Goal: Task Accomplishment & Management: Manage account settings

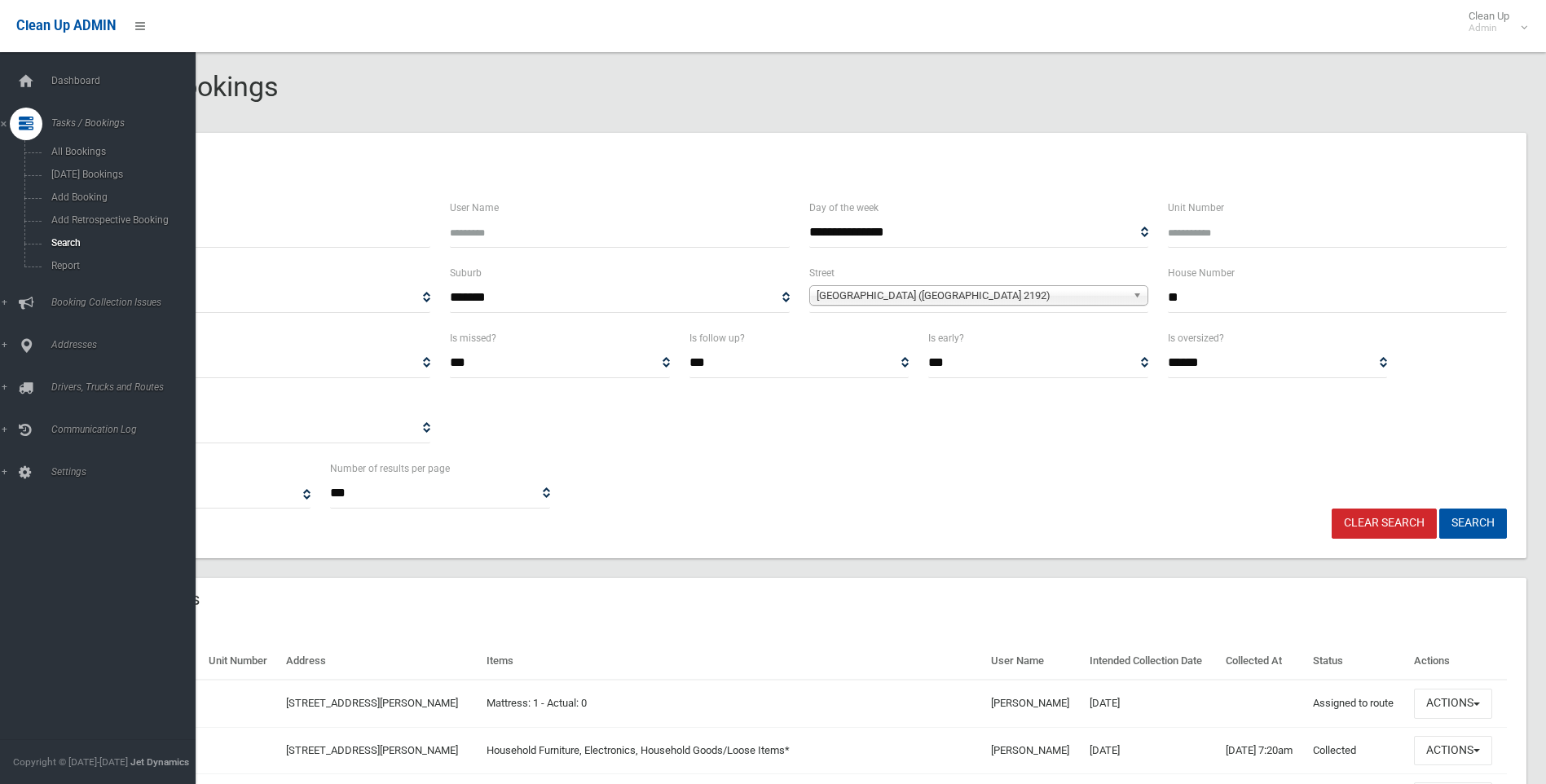
select select
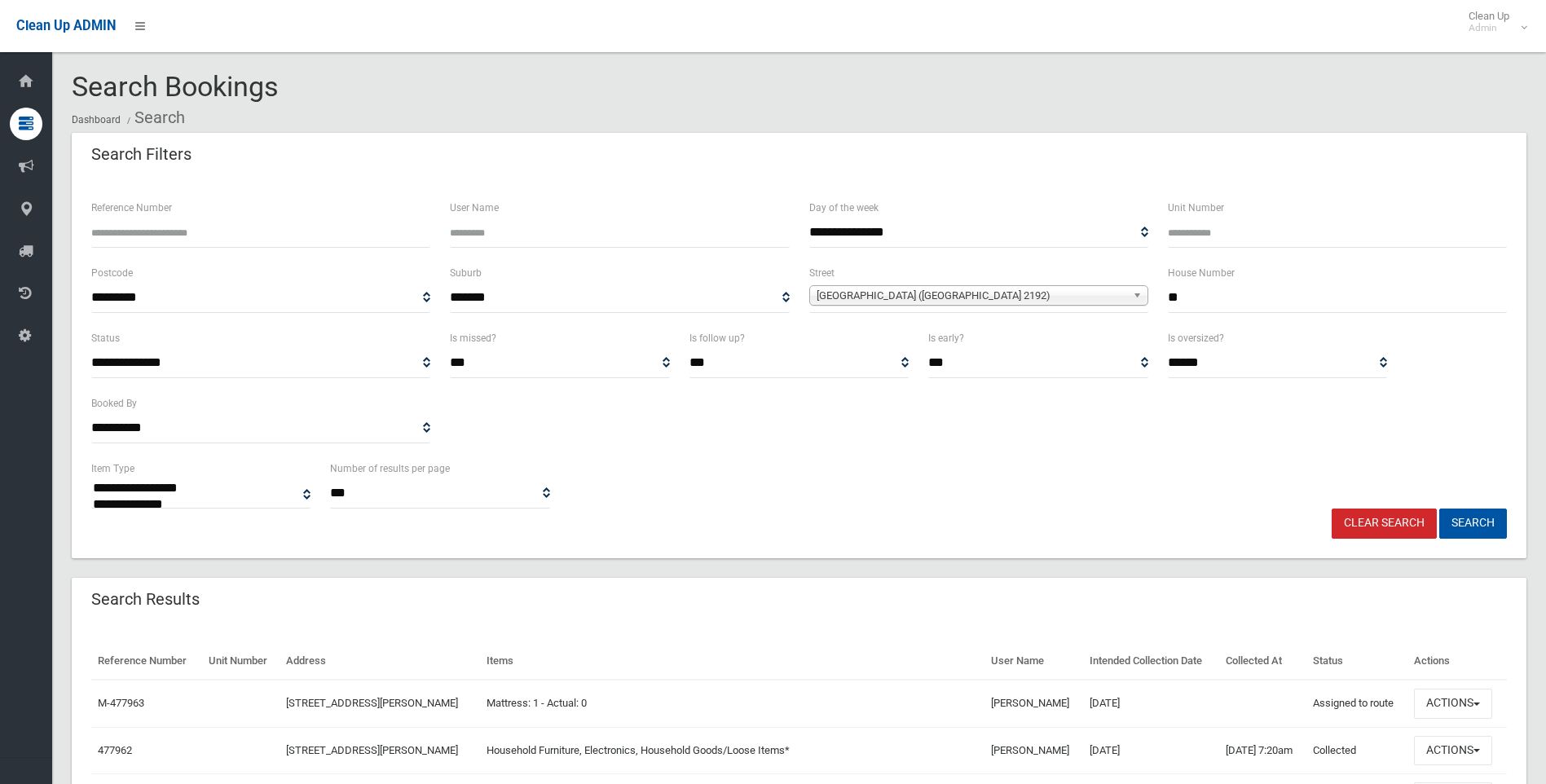
drag, startPoint x: 1238, startPoint y: 288, endPoint x: 1081, endPoint y: 299, distance: 157.4
click at [1081, 299] on div "**********" at bounding box center [799, 296] width 1436 height 65
type input "**"
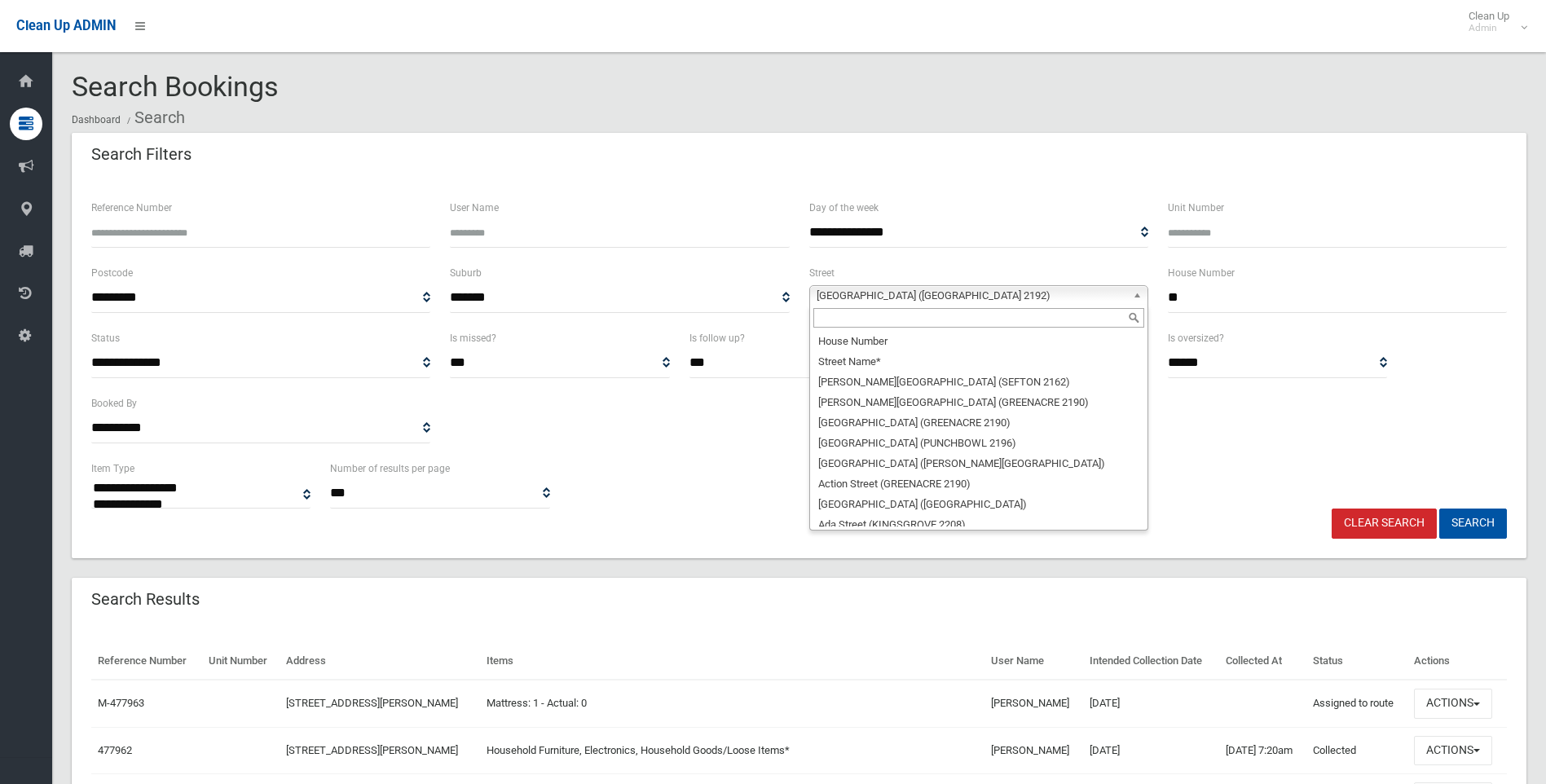
click at [1081, 299] on span "York Street (BELMORE 2192)" at bounding box center [971, 296] width 309 height 19
click at [975, 313] on input "text" at bounding box center [979, 318] width 331 height 19
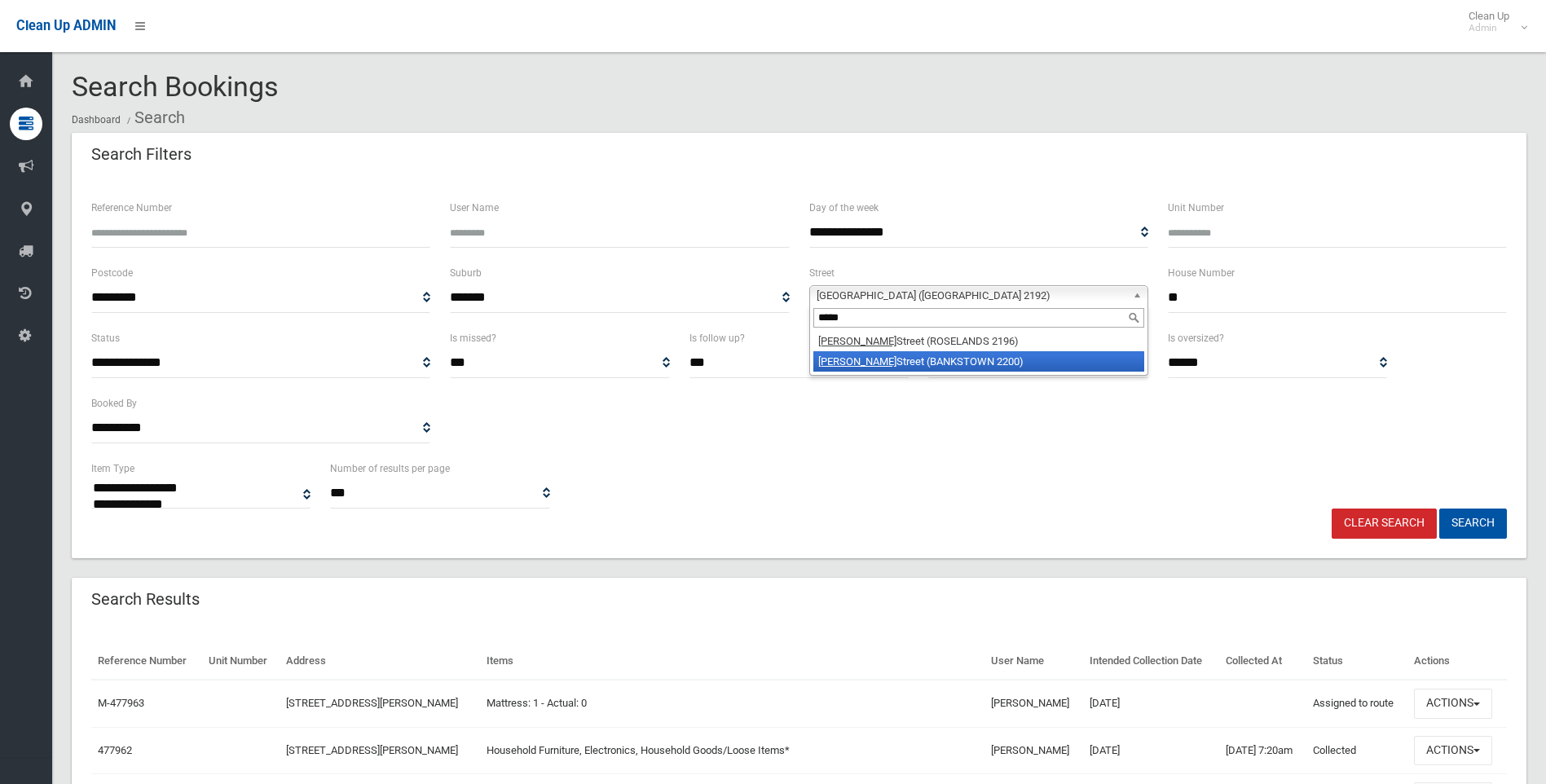
type input "*****"
click at [978, 359] on li "Bower Street (BANKSTOWN 2200)" at bounding box center [979, 361] width 331 height 20
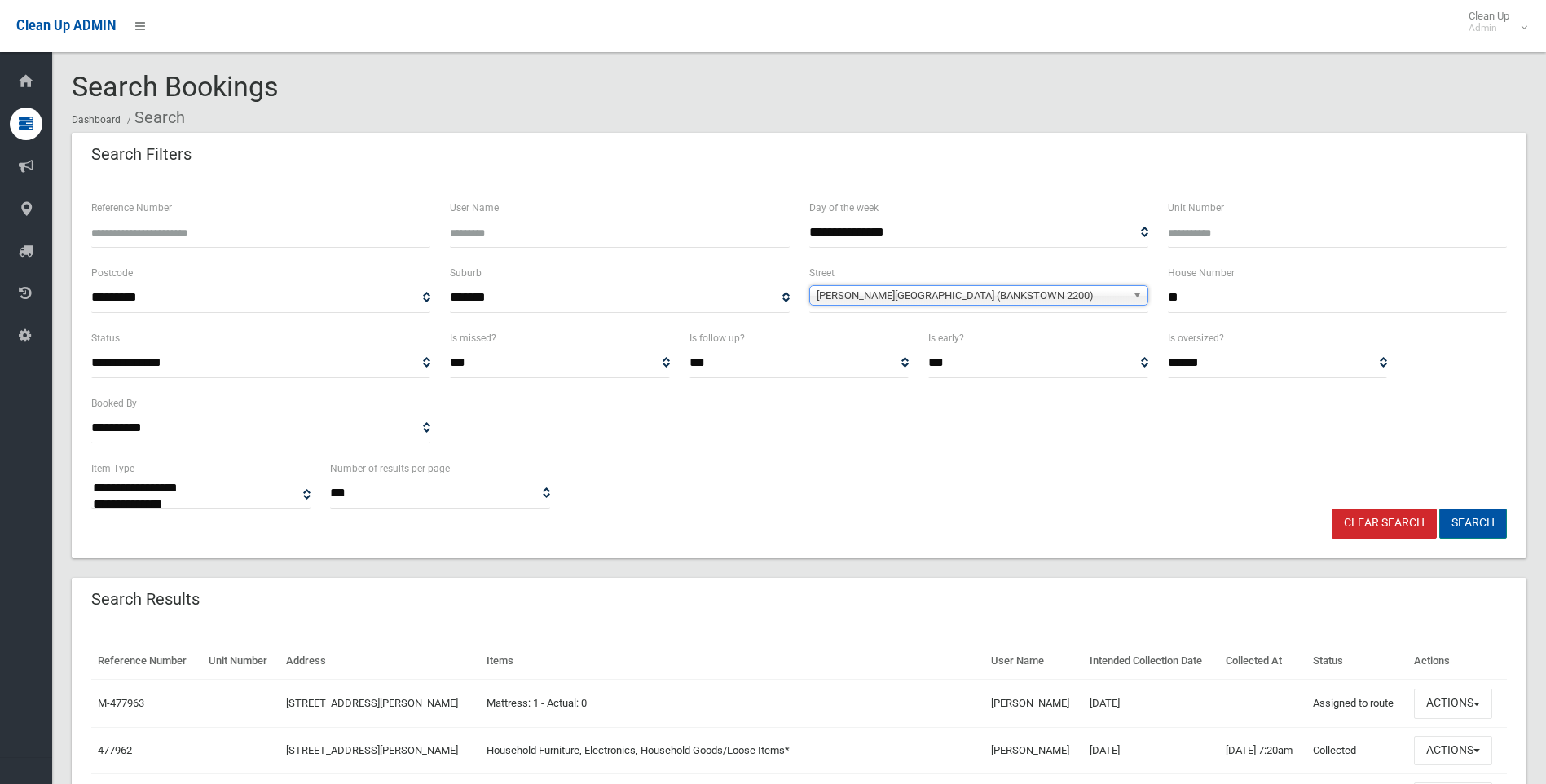
click at [1458, 512] on button "Search" at bounding box center [1473, 523] width 68 height 30
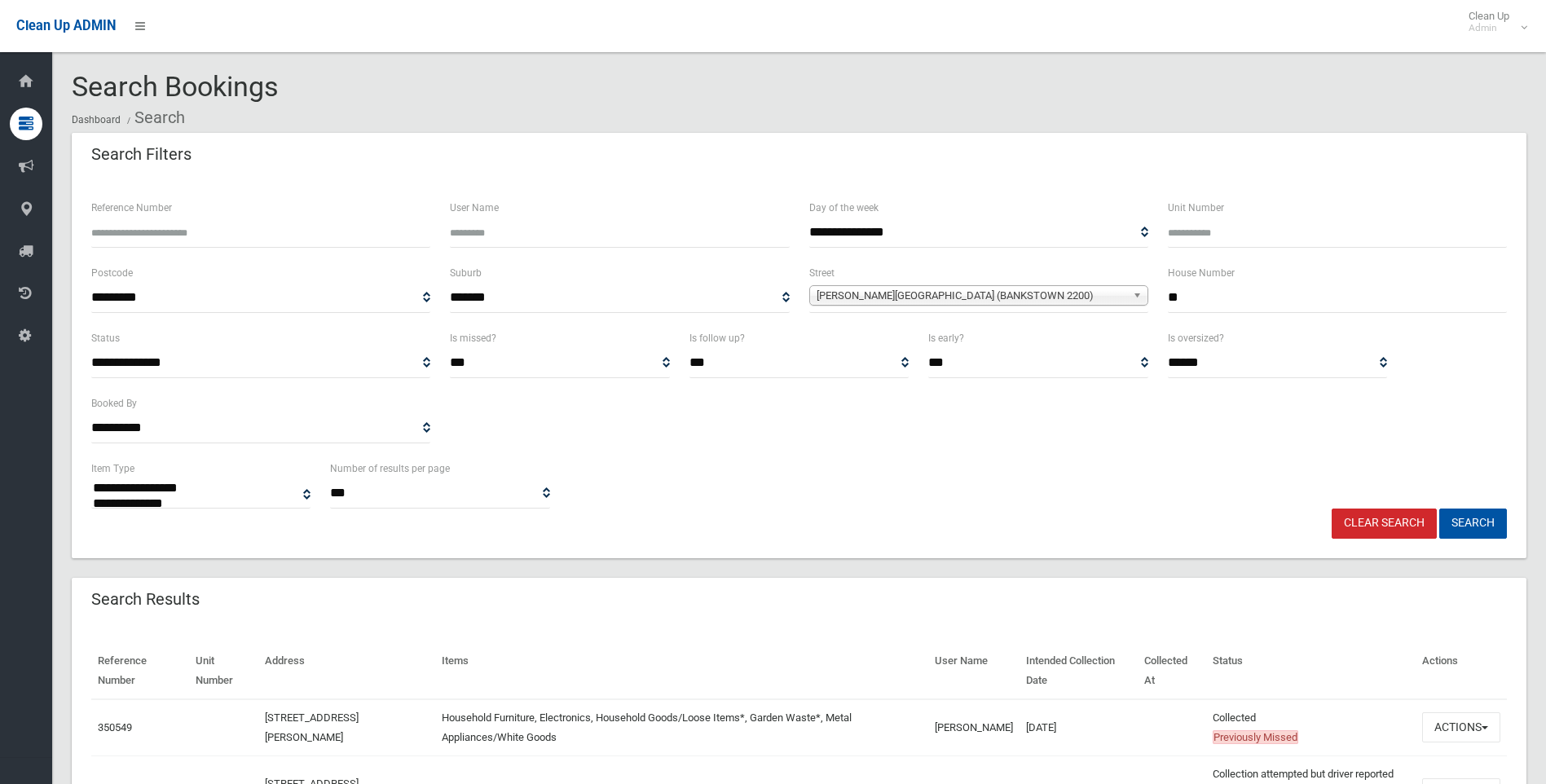
select select
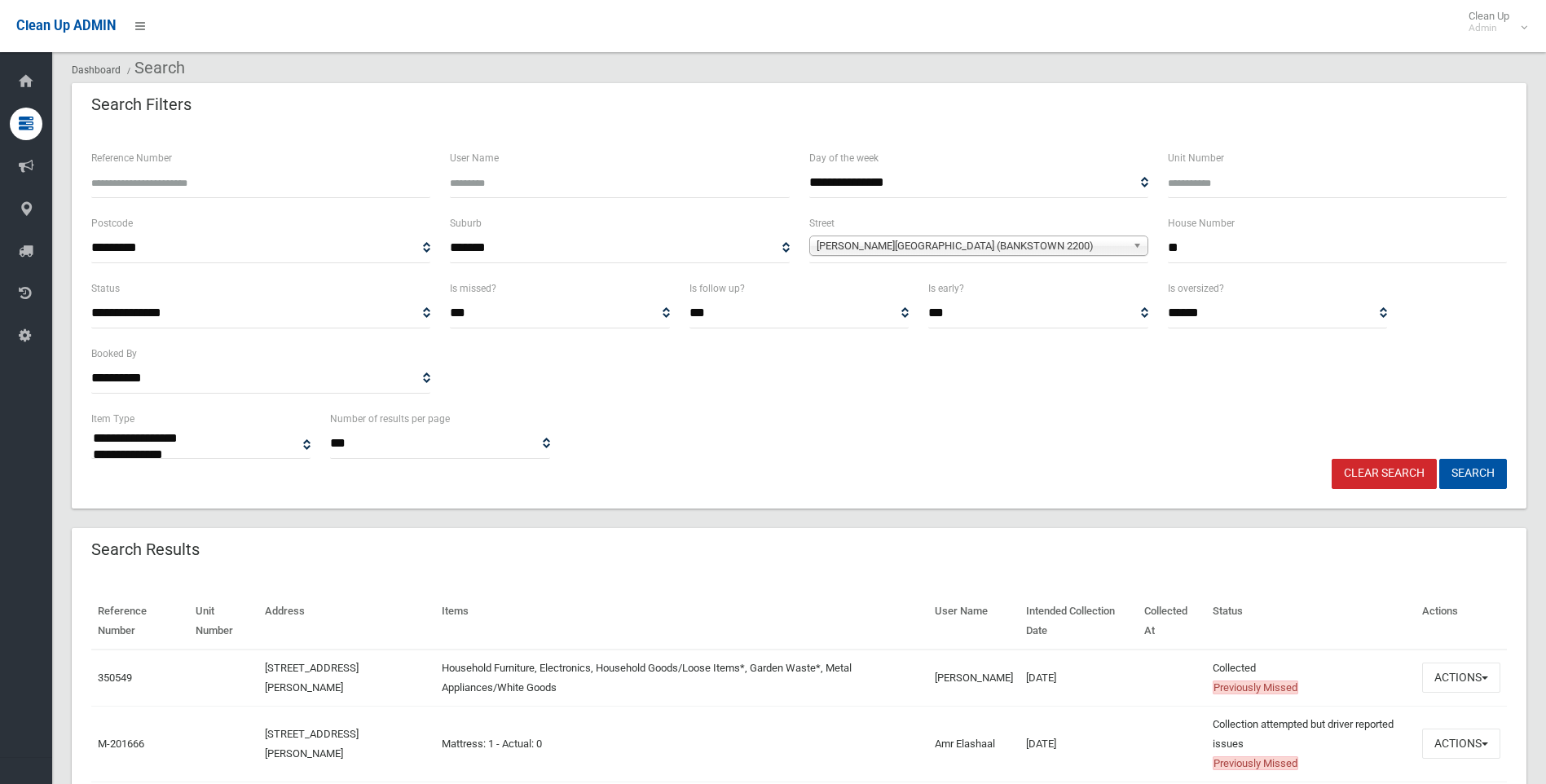
scroll to position [163, 0]
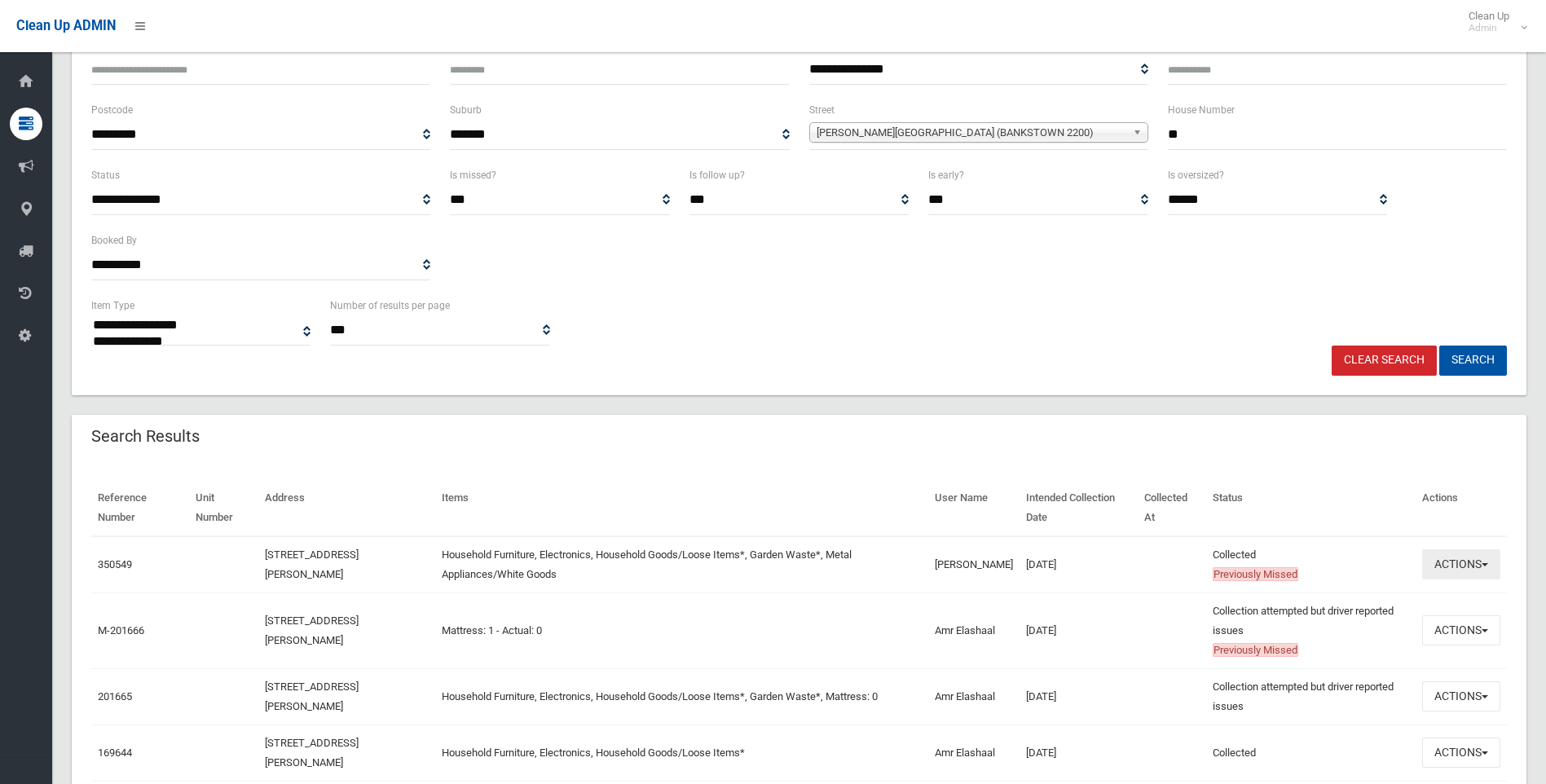
click at [1463, 566] on button "Actions" at bounding box center [1462, 564] width 79 height 30
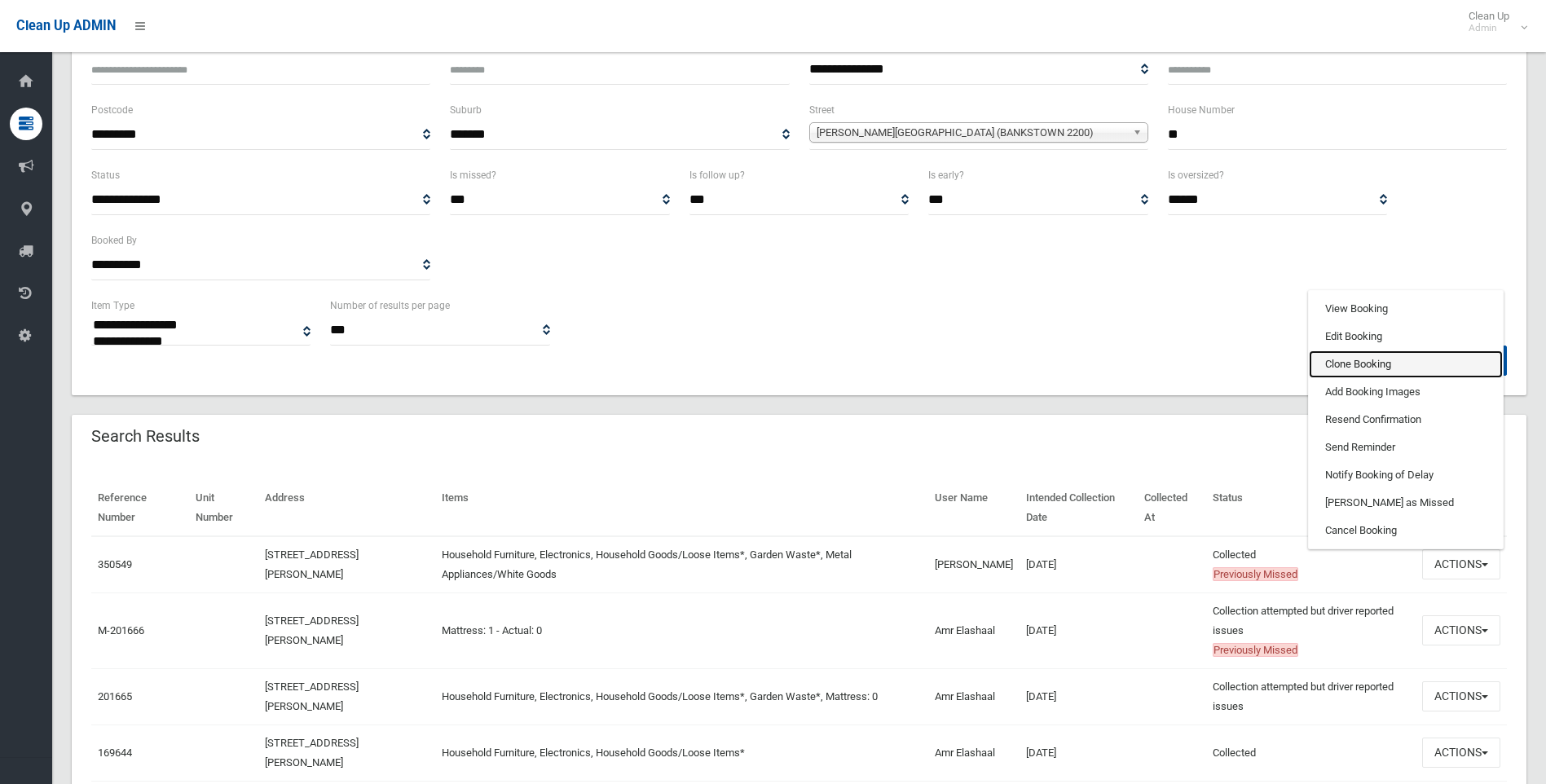
click at [1331, 365] on link "Clone Booking" at bounding box center [1406, 364] width 194 height 28
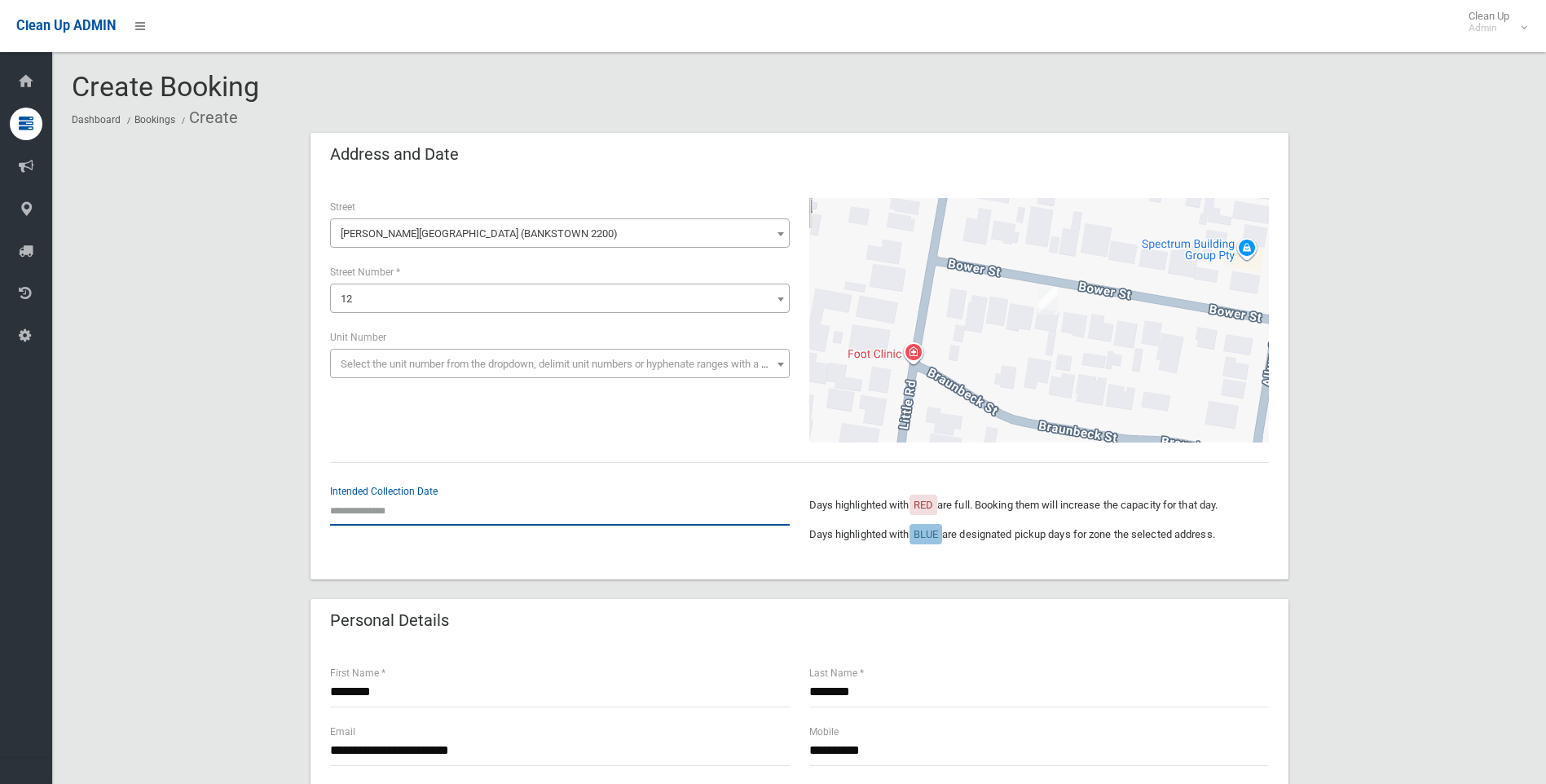
click at [399, 511] on input "text" at bounding box center [560, 509] width 460 height 30
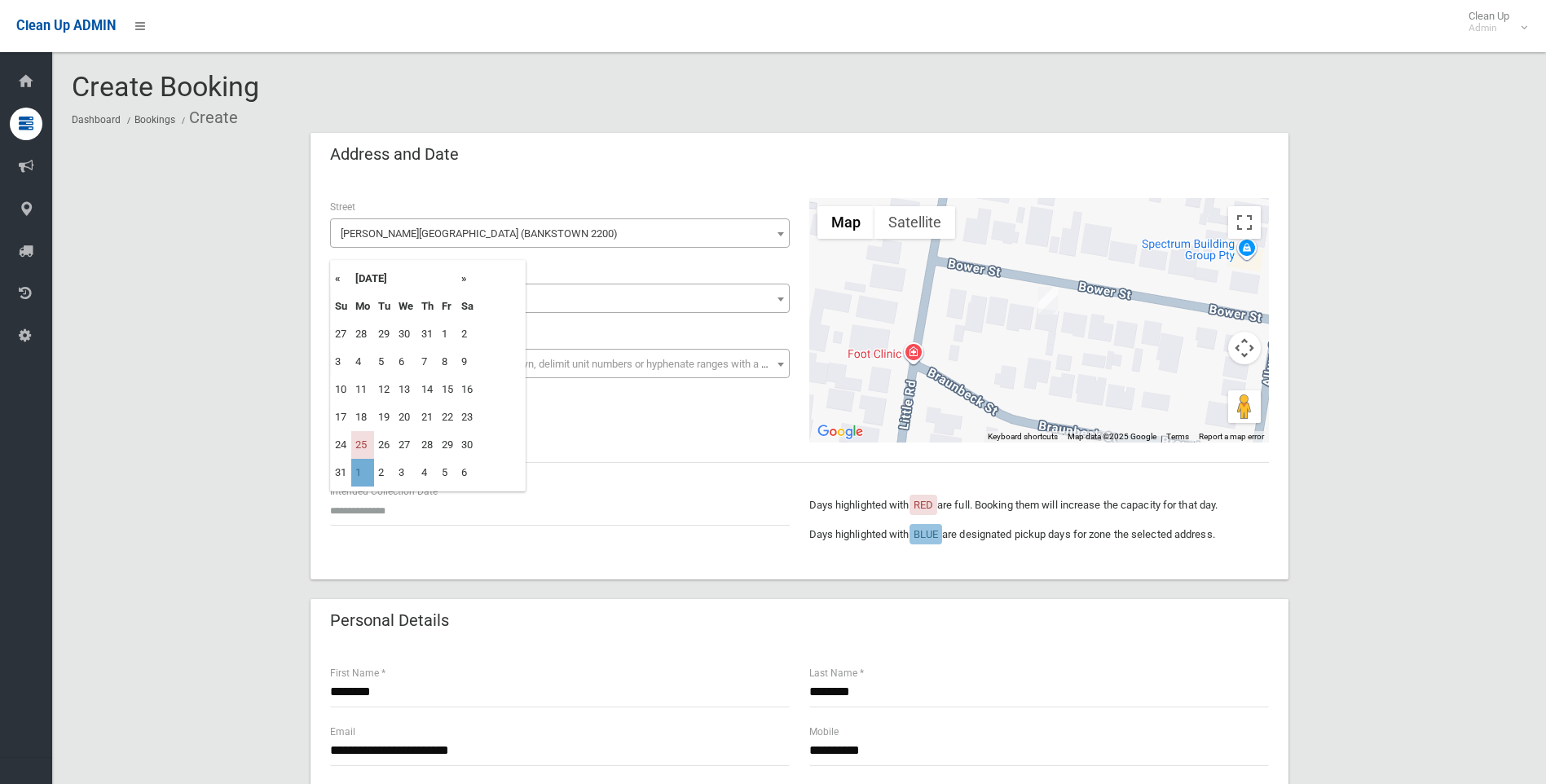
click at [362, 474] on td "1" at bounding box center [363, 472] width 23 height 28
type input "**********"
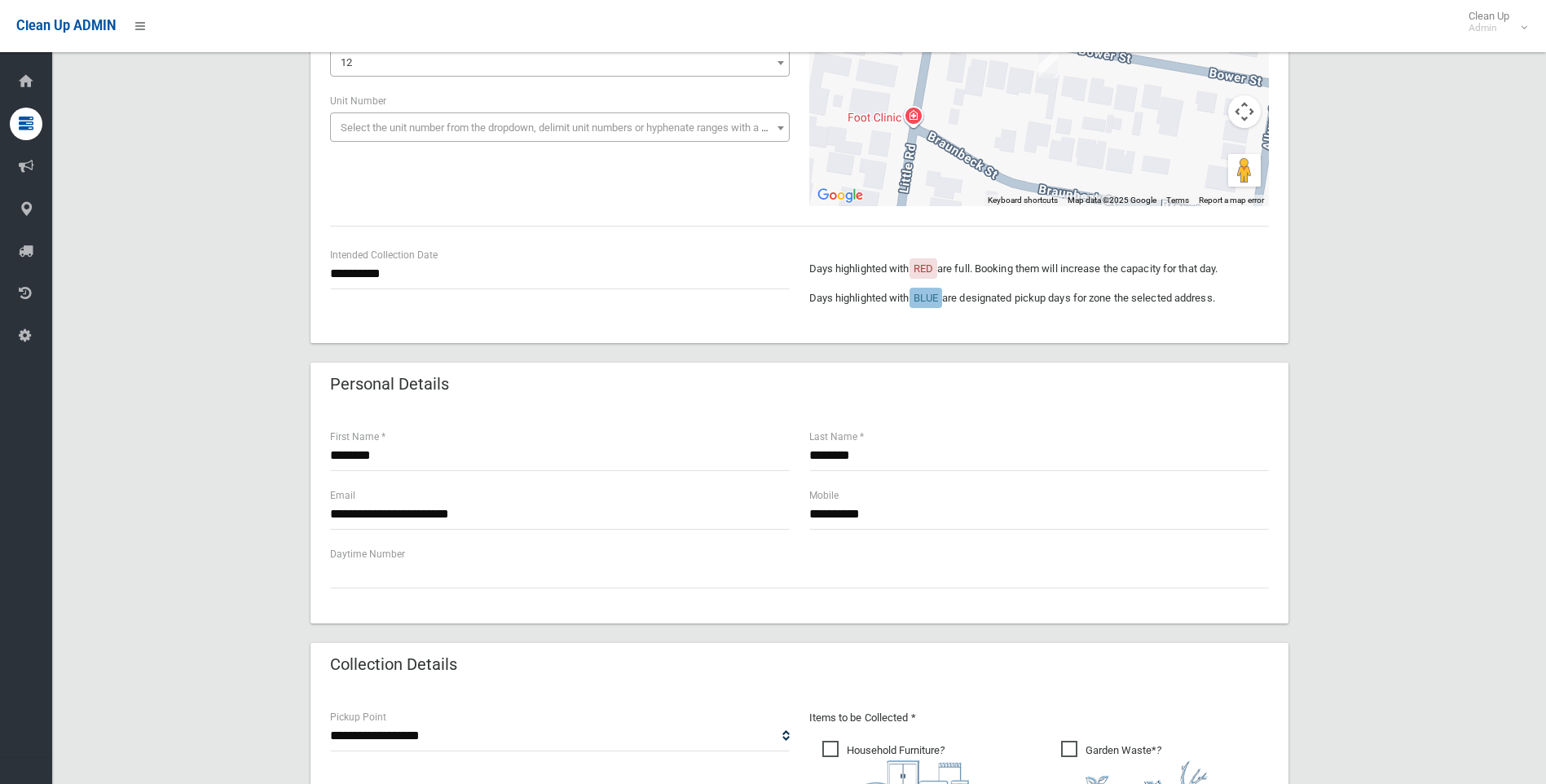
scroll to position [244, 0]
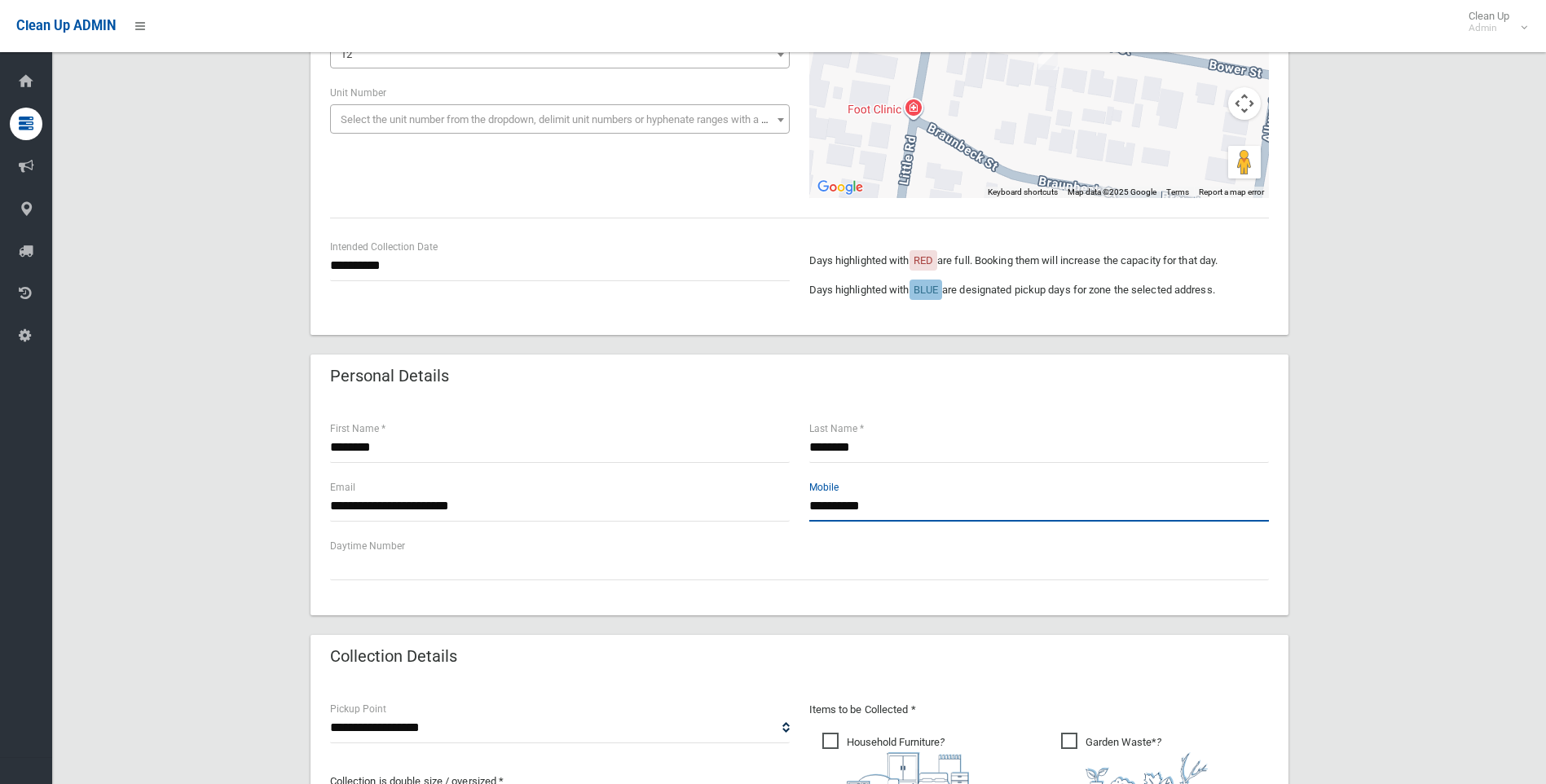
drag, startPoint x: 908, startPoint y: 495, endPoint x: 750, endPoint y: 495, distance: 158.0
click at [750, 495] on div "**********" at bounding box center [799, 507] width 959 height 58
paste input "*"
click at [807, 504] on div "**********" at bounding box center [1039, 507] width 479 height 58
click at [811, 506] on input "**********" at bounding box center [1039, 505] width 460 height 30
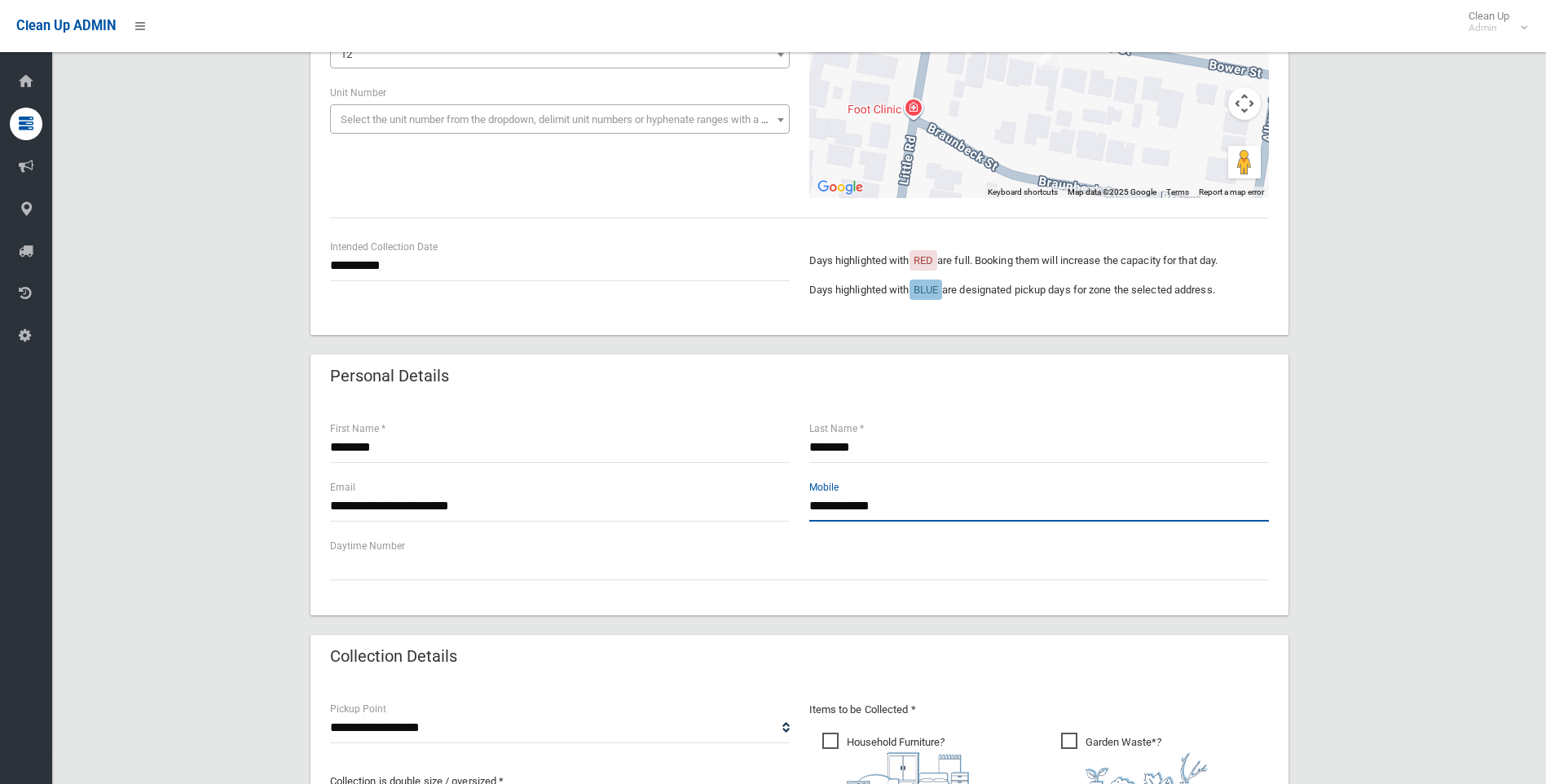
type input "**********"
click at [637, 298] on div "**********" at bounding box center [799, 277] width 959 height 78
click at [449, 271] on input "**********" at bounding box center [560, 265] width 460 height 30
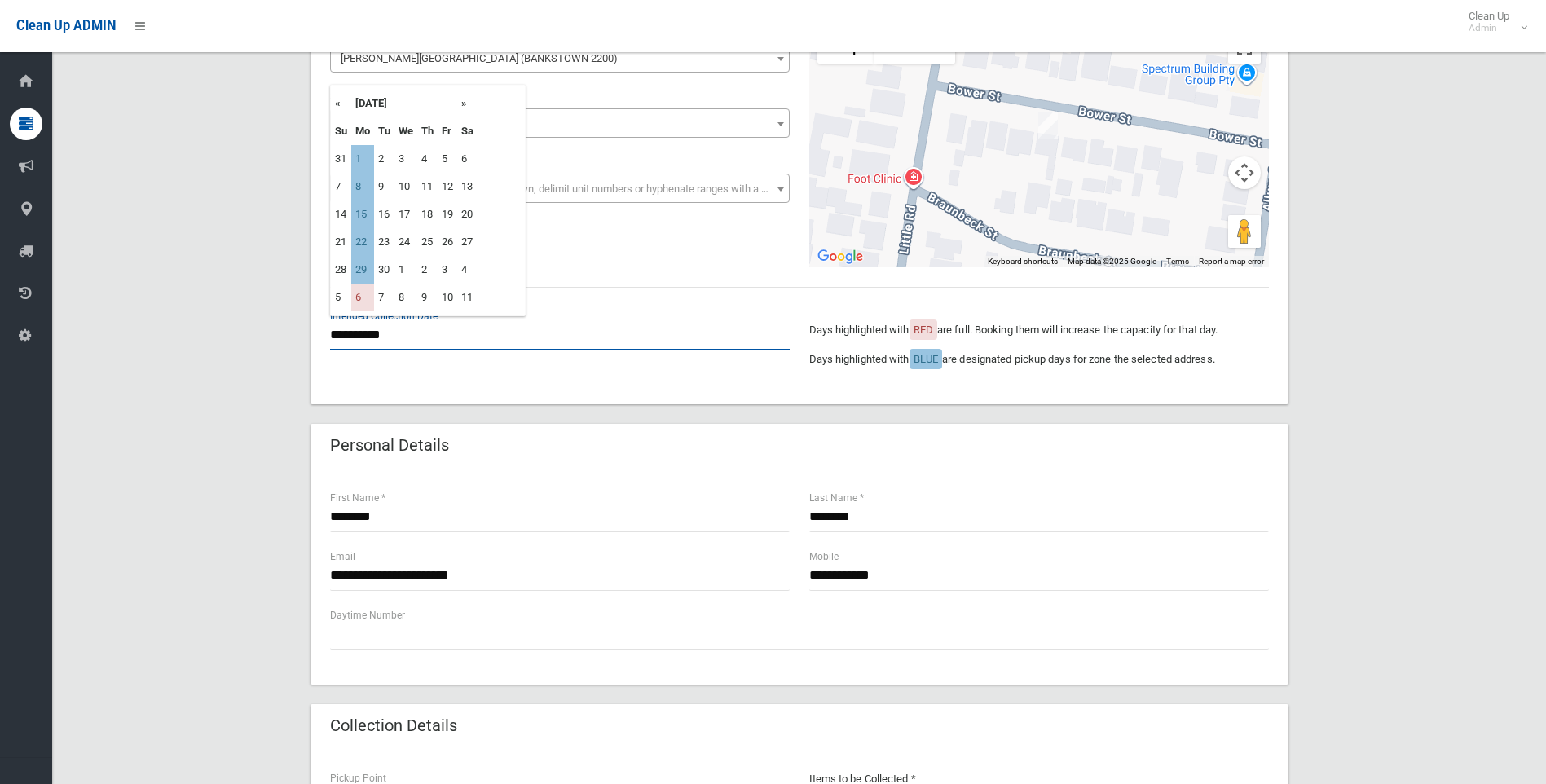
scroll to position [81, 0]
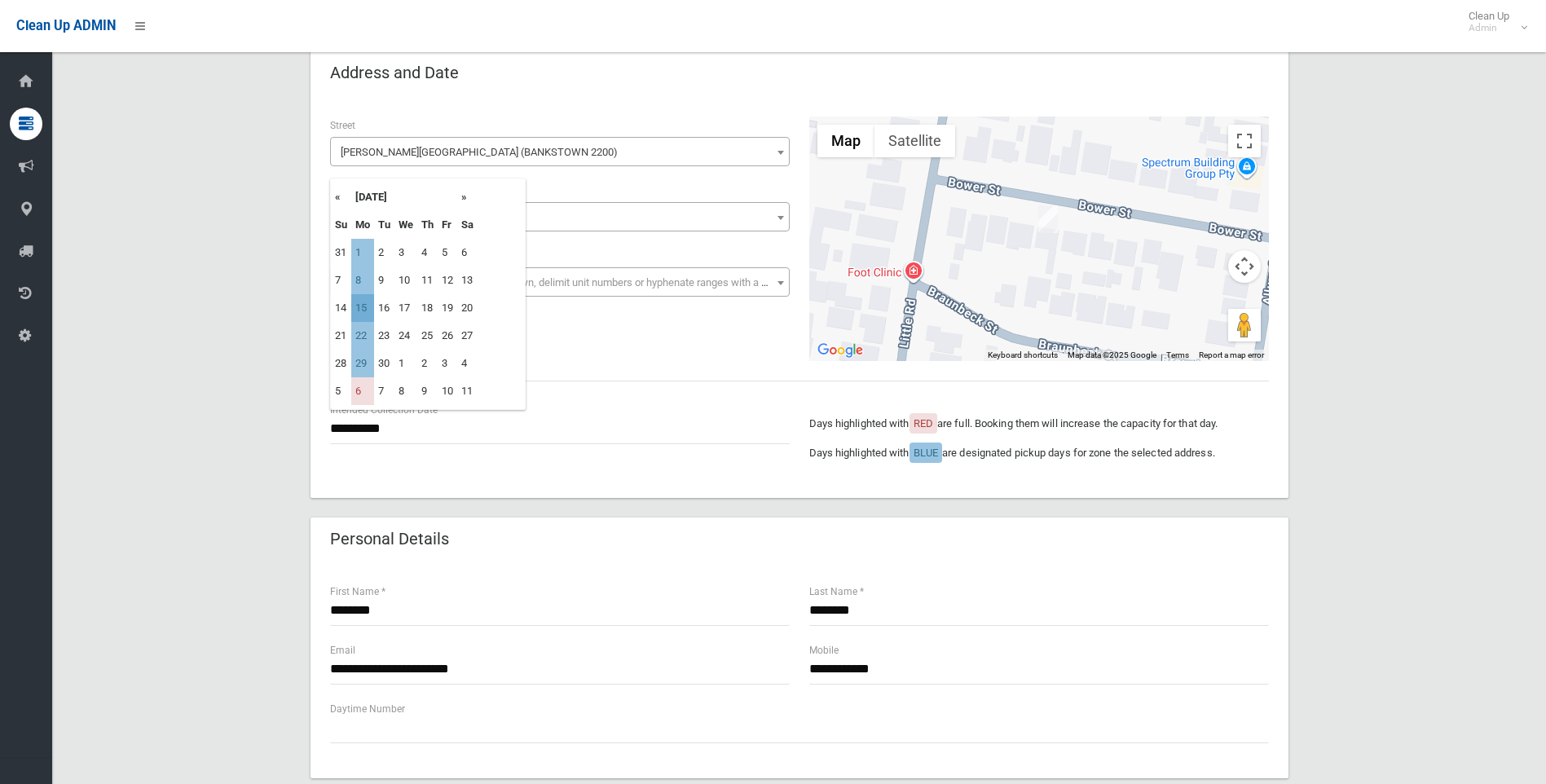
click at [357, 305] on td "15" at bounding box center [363, 307] width 23 height 28
type input "**********"
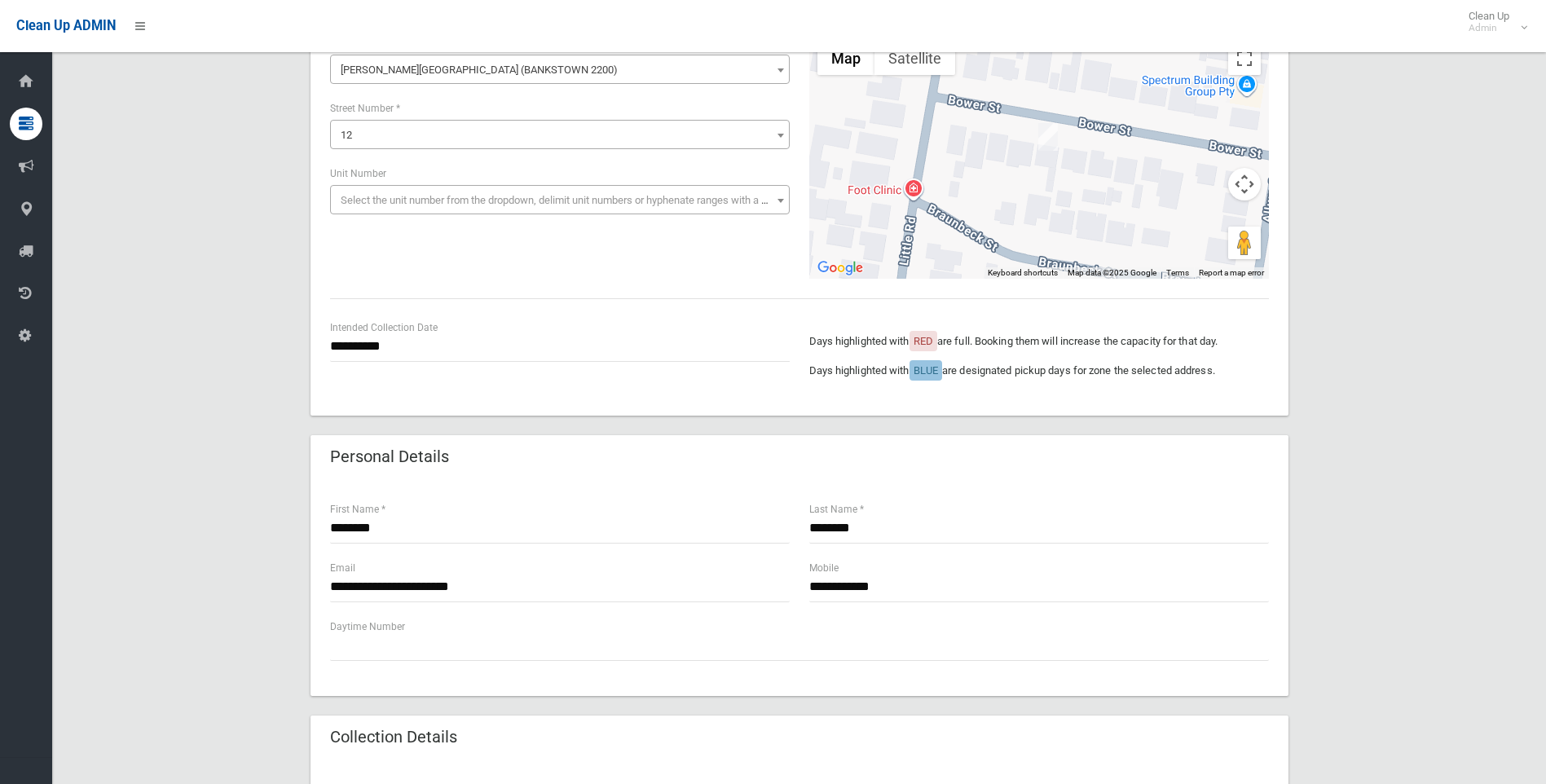
scroll to position [325, 0]
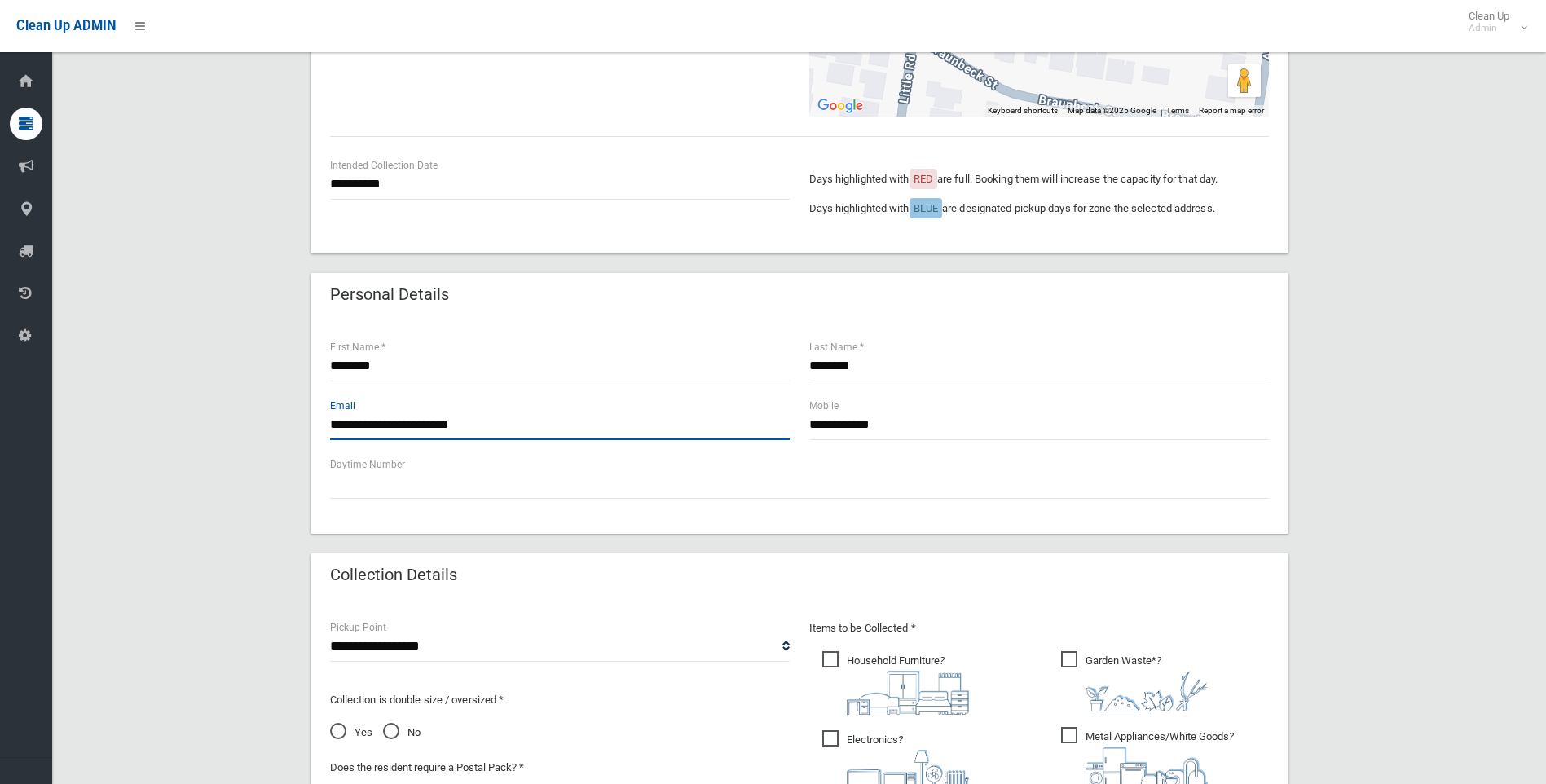
drag, startPoint x: 512, startPoint y: 427, endPoint x: 263, endPoint y: 428, distance: 249.0
click at [263, 428] on div "**********" at bounding box center [799, 517] width 1455 height 1421
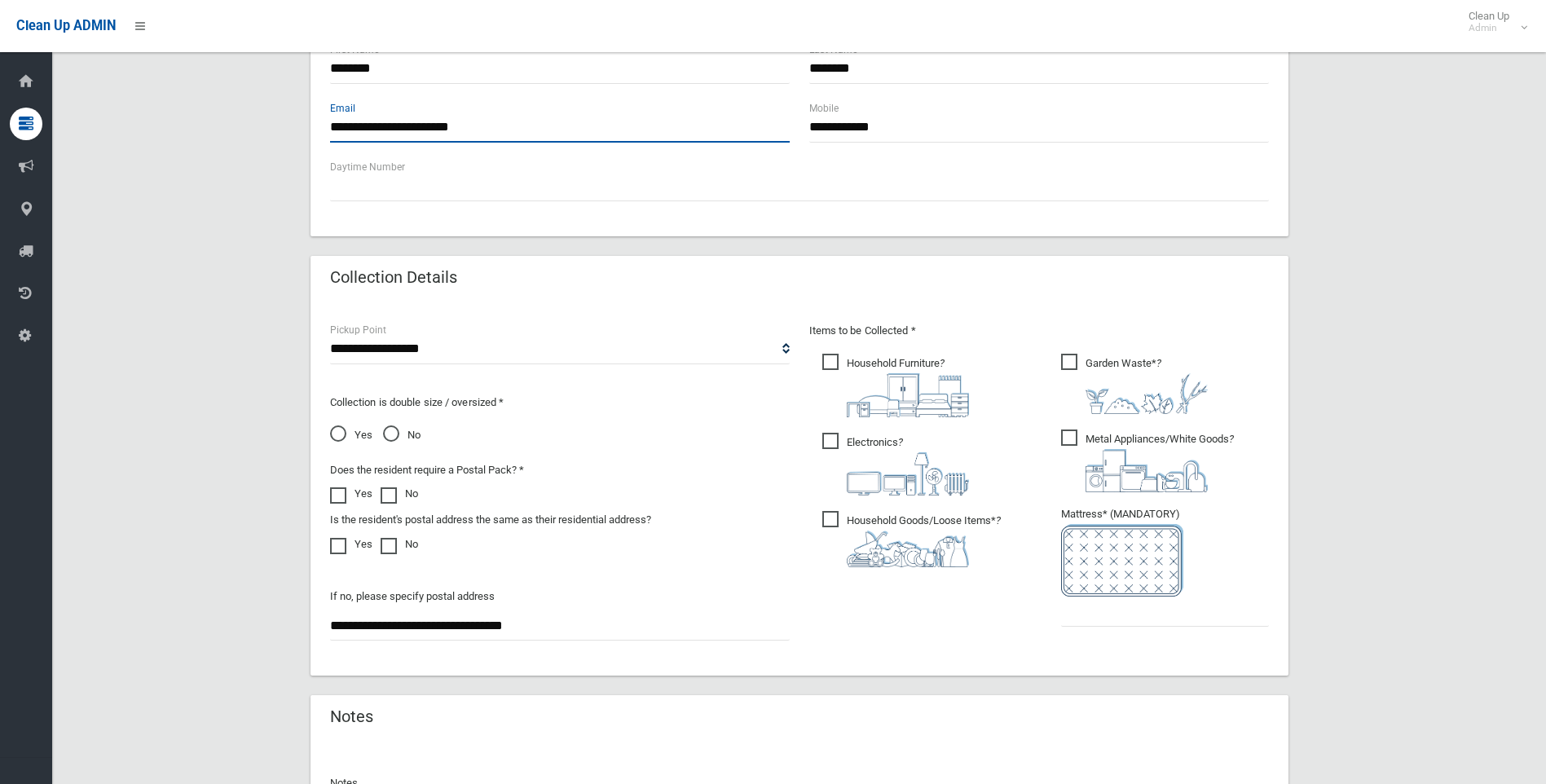
scroll to position [652, 0]
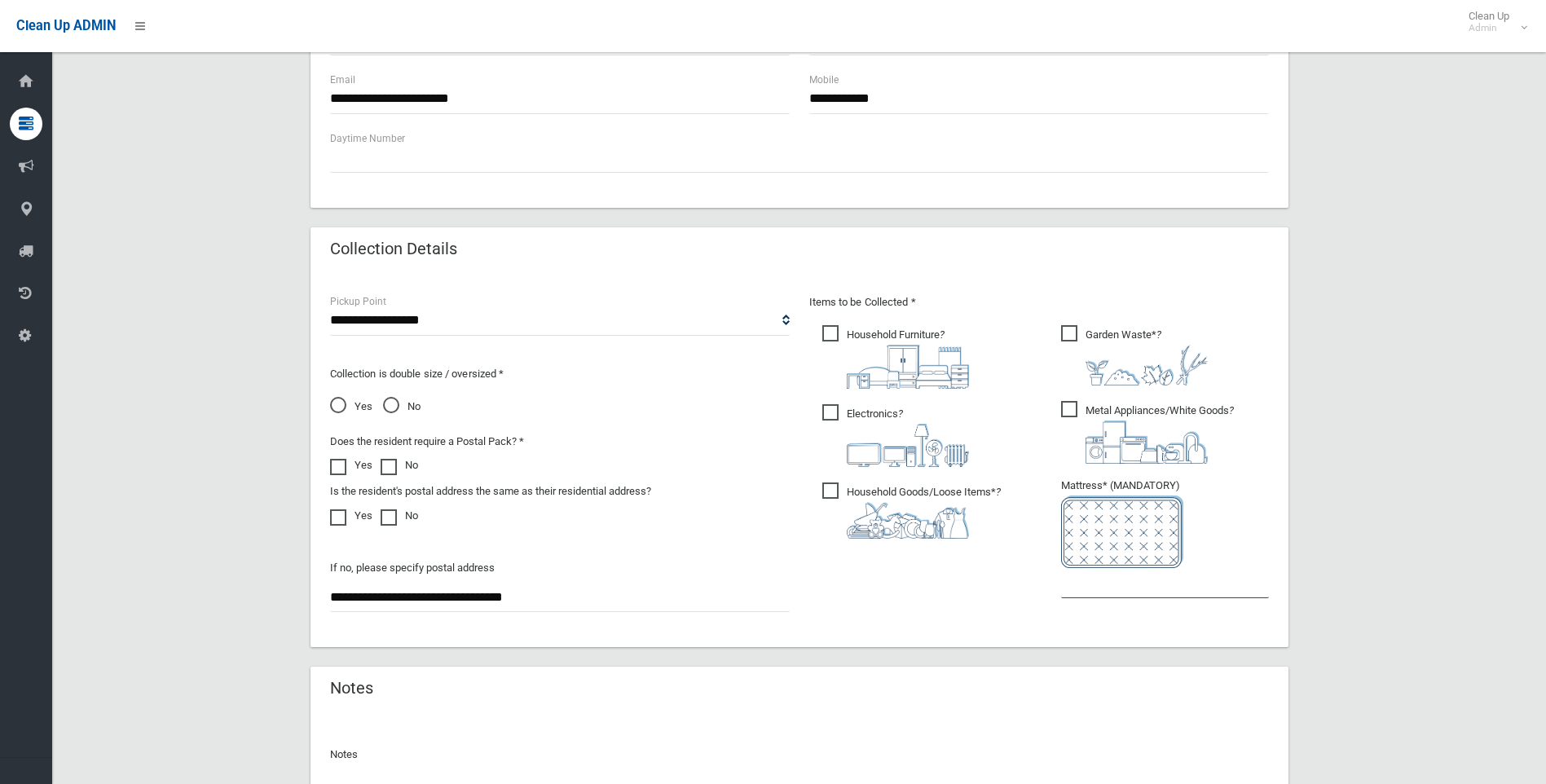
click at [1141, 590] on input "text" at bounding box center [1165, 582] width 208 height 30
type input "*"
click at [1125, 571] on input "*" at bounding box center [1165, 582] width 208 height 30
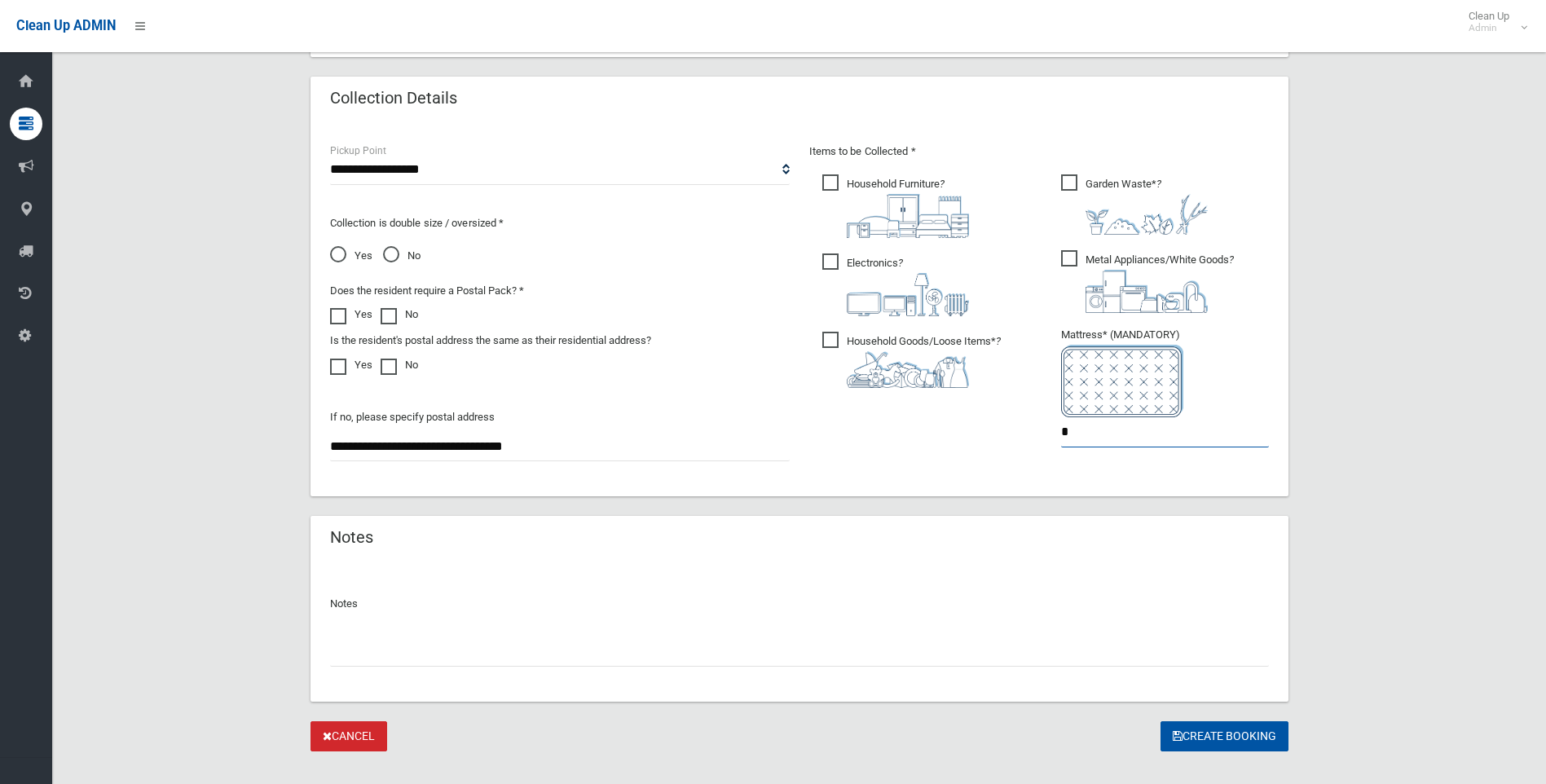
scroll to position [829, 0]
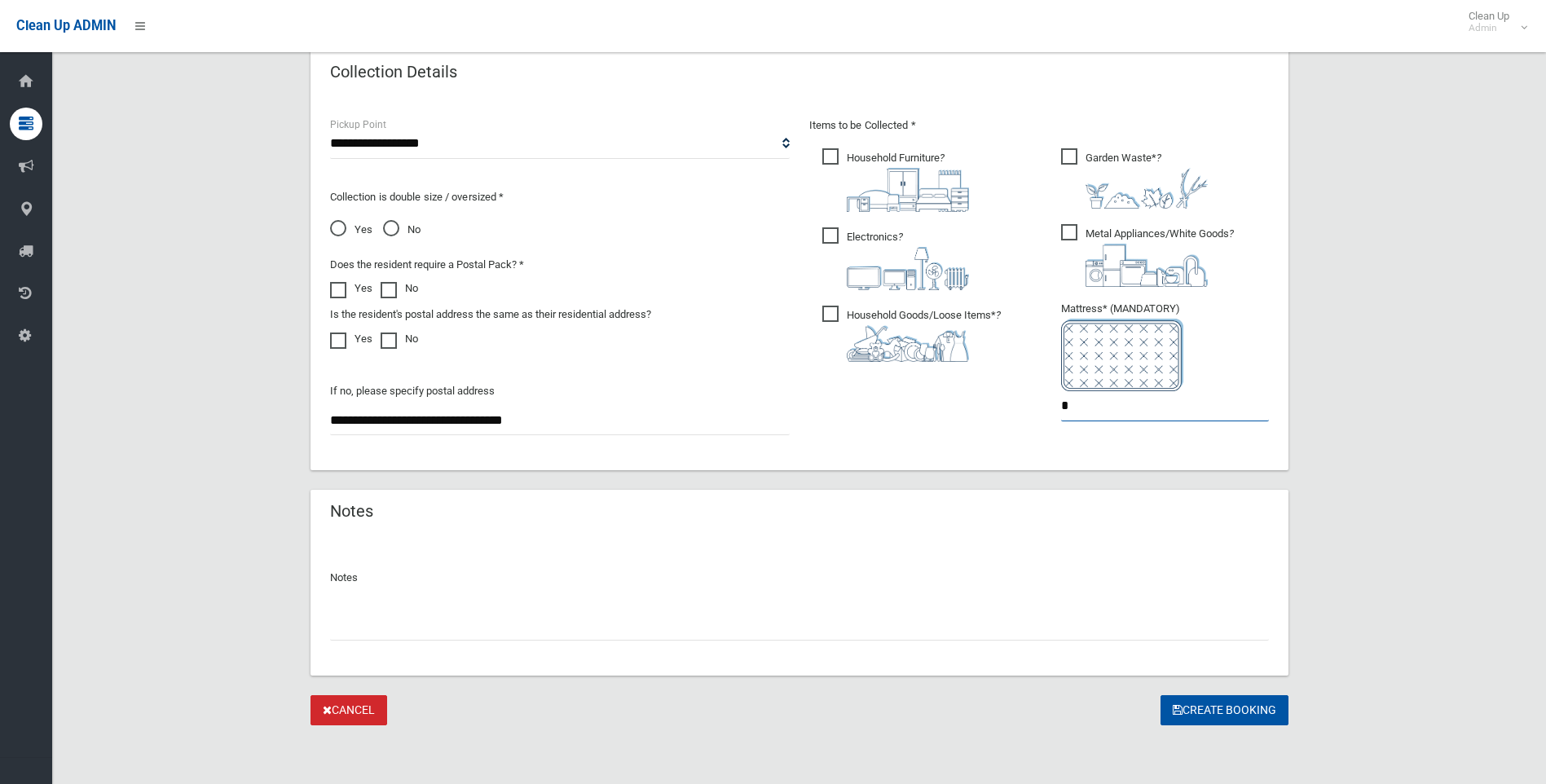
type input "*"
click at [928, 435] on div "Items to be Collected * Household Furniture ? *" at bounding box center [1039, 280] width 479 height 327
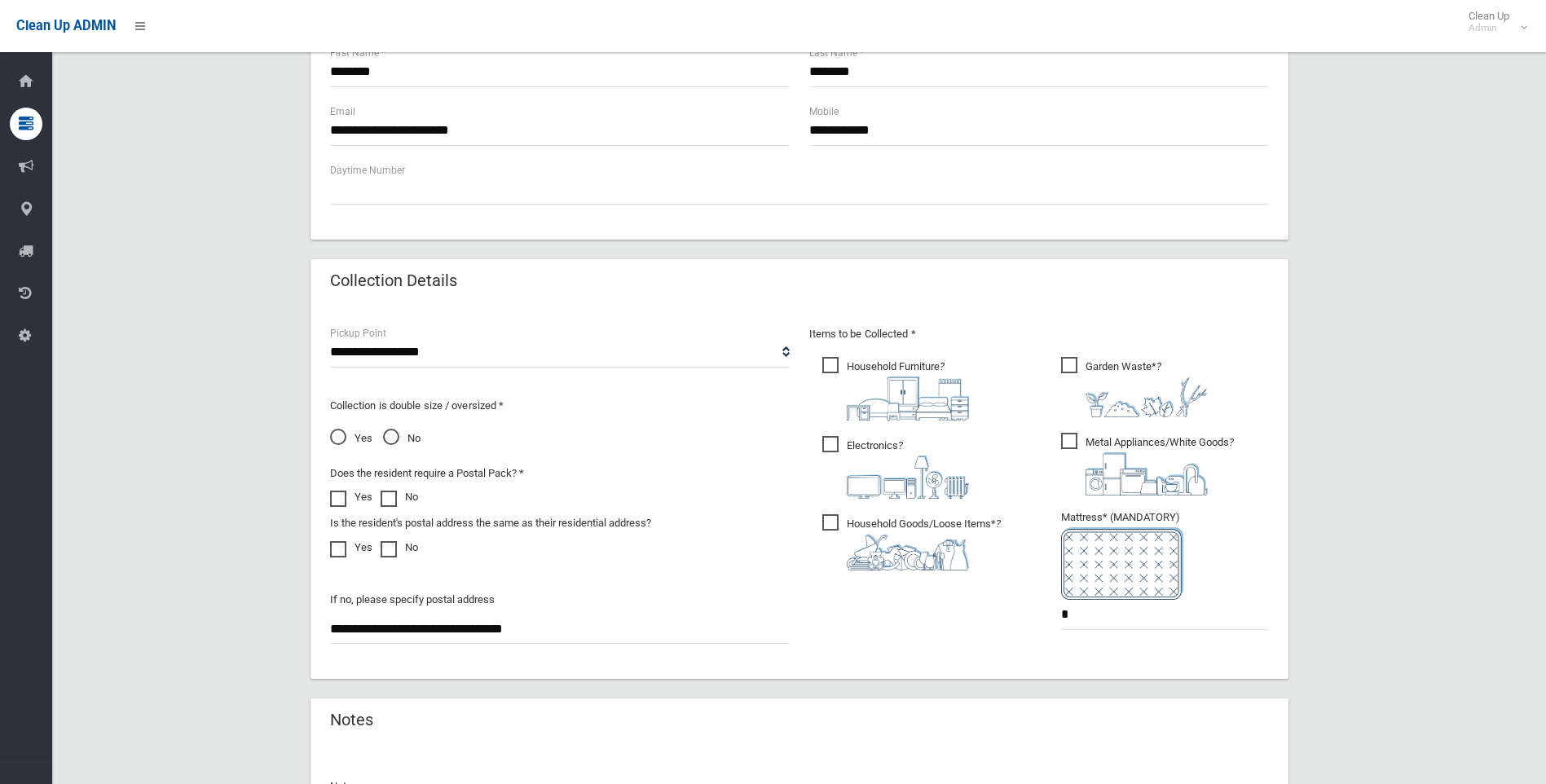
scroll to position [621, 0]
click at [334, 435] on span "Yes" at bounding box center [352, 437] width 42 height 19
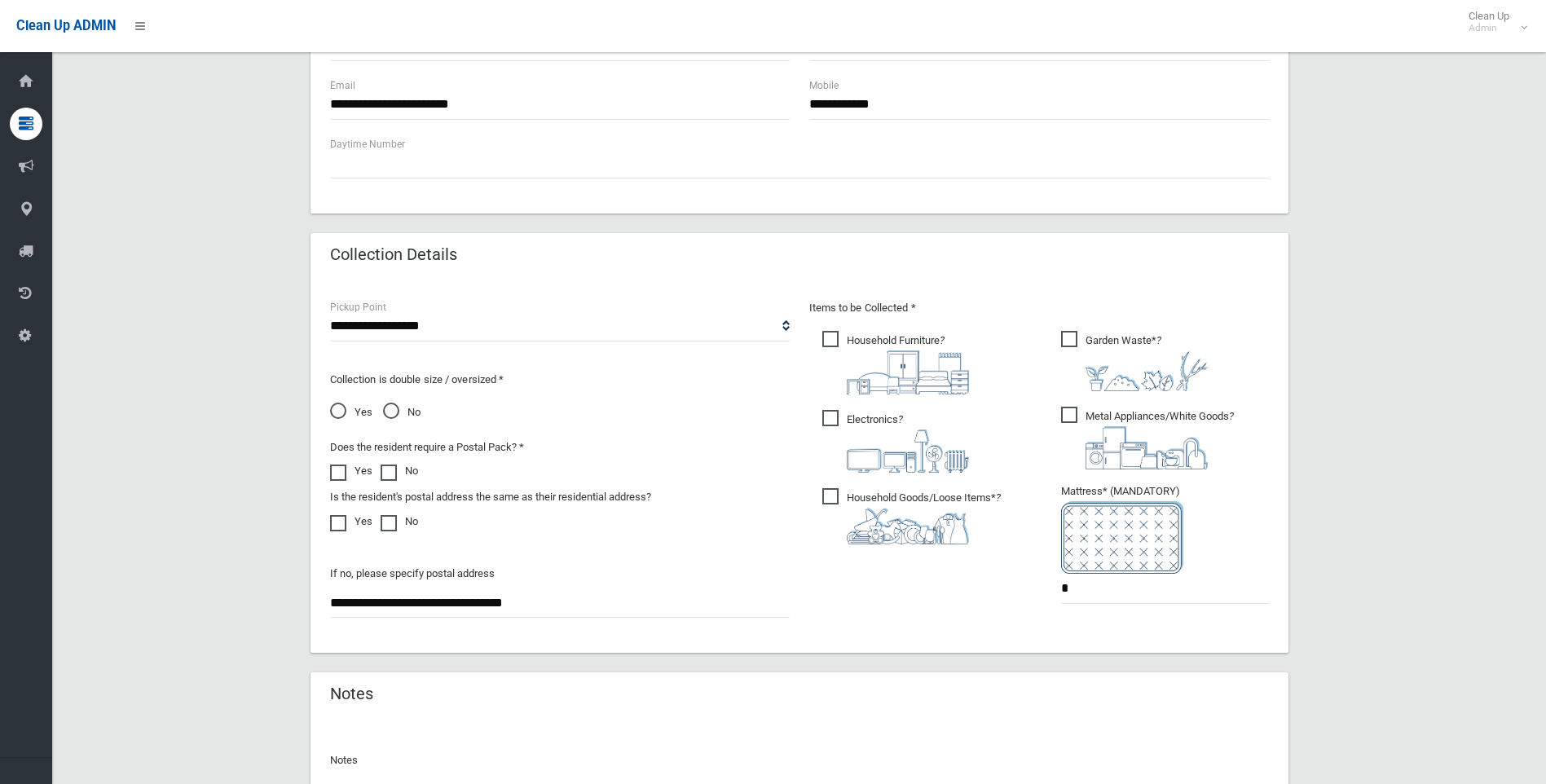
scroll to position [829, 0]
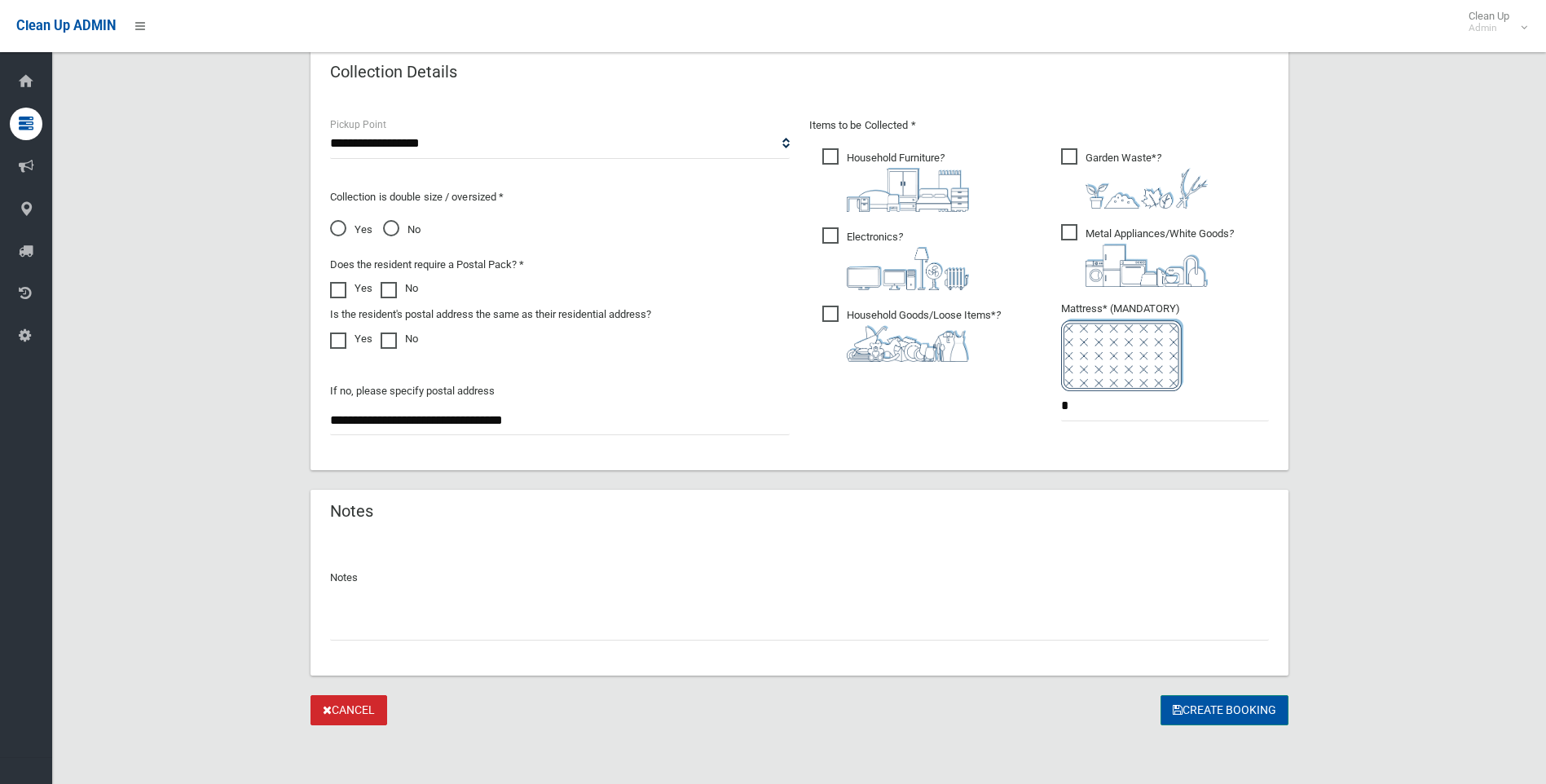
click at [1173, 705] on icon "submit" at bounding box center [1178, 709] width 10 height 11
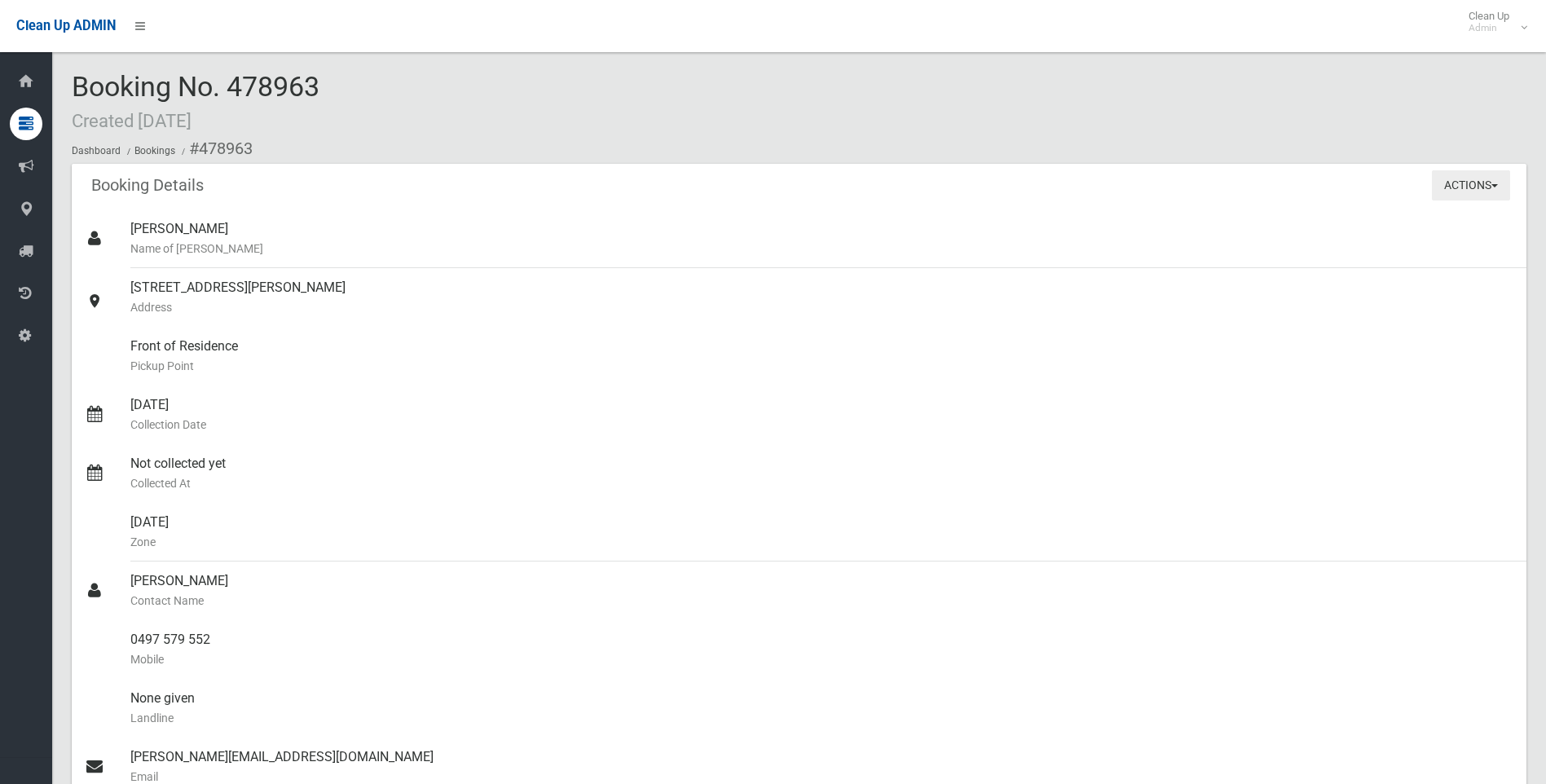
click at [1459, 184] on button "Actions" at bounding box center [1471, 185] width 79 height 30
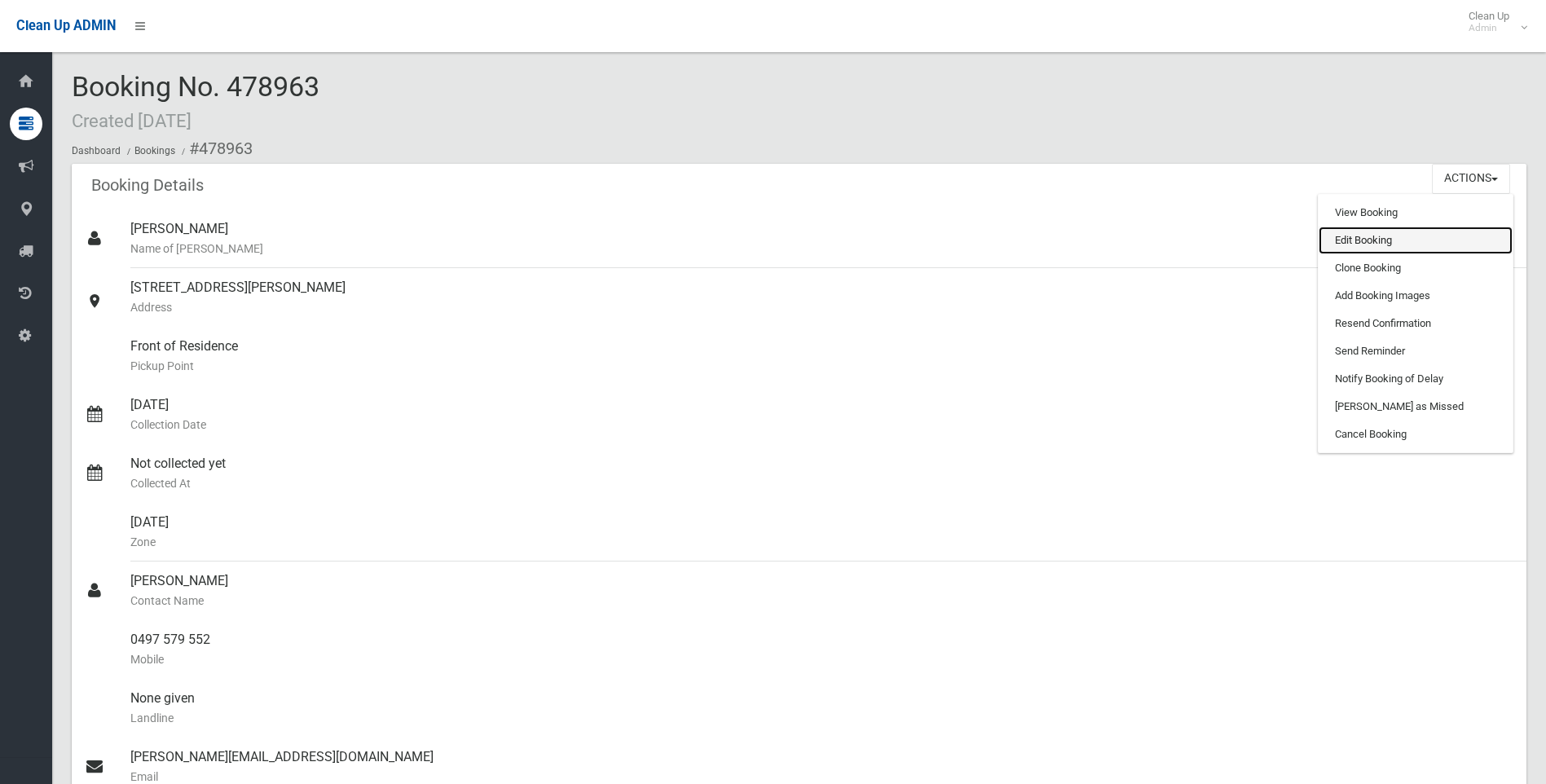
click at [1370, 246] on link "Edit Booking" at bounding box center [1416, 240] width 194 height 28
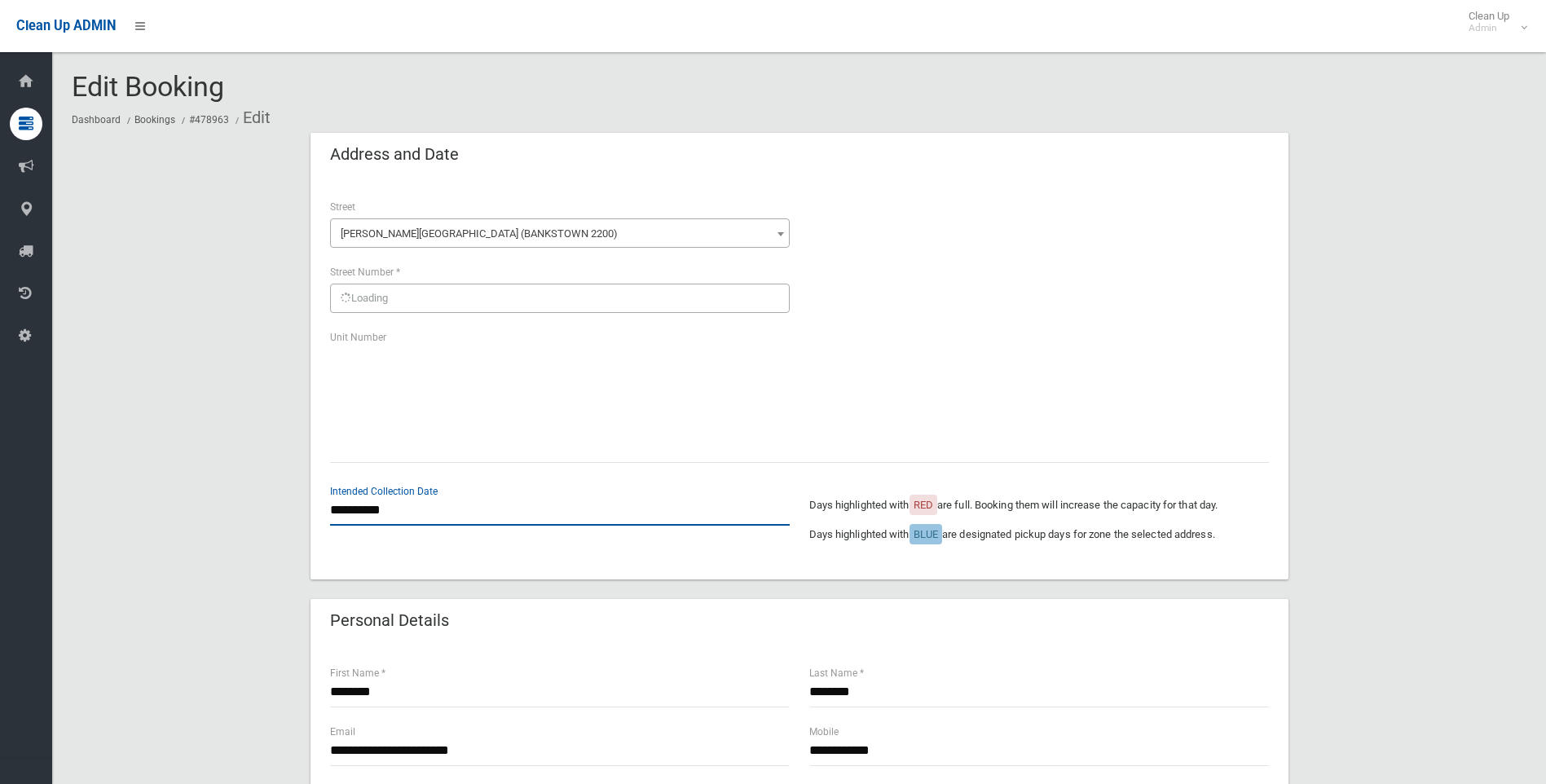
click at [372, 516] on input "**********" at bounding box center [560, 509] width 460 height 30
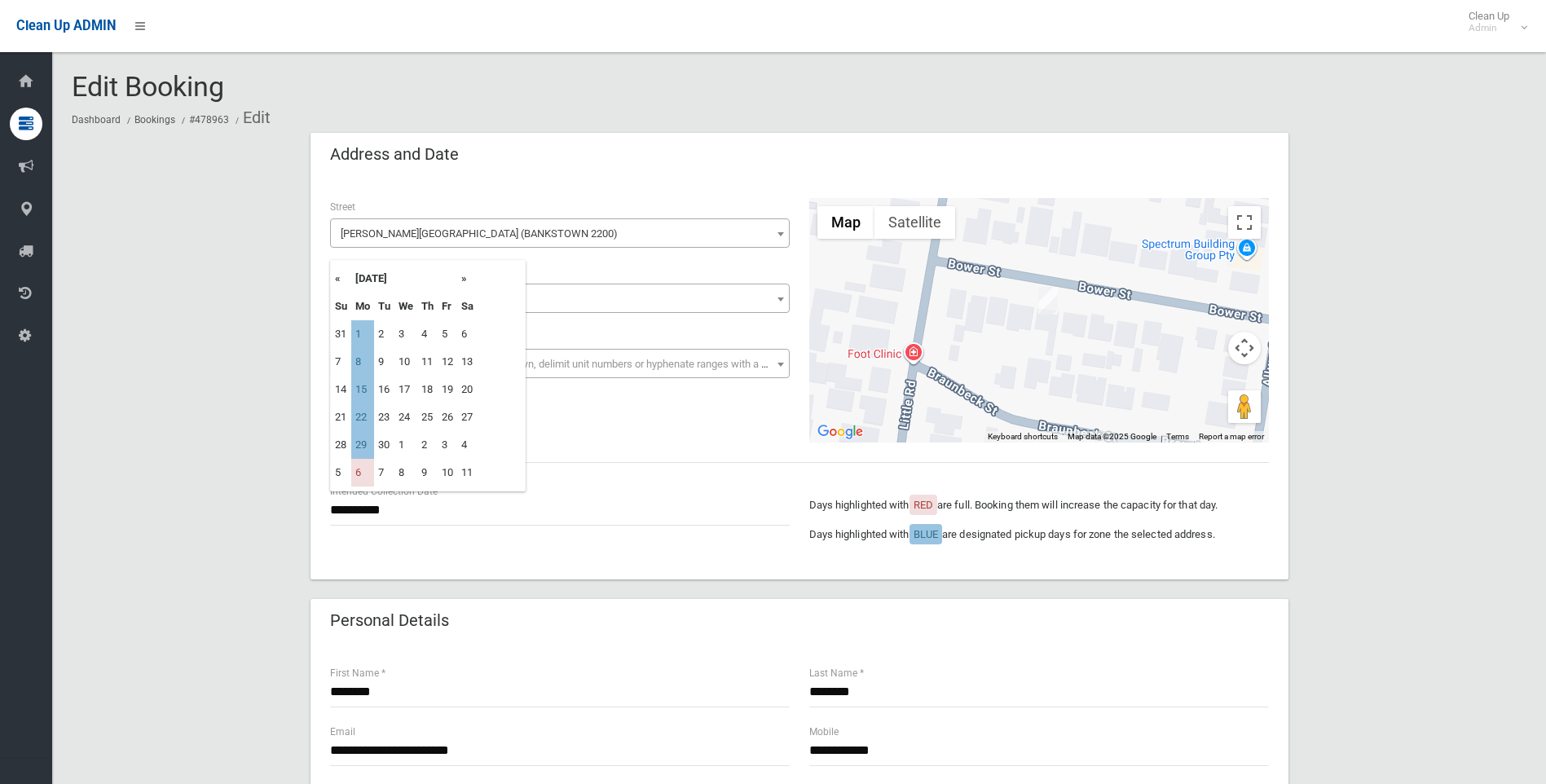
click at [468, 278] on th "»" at bounding box center [466, 279] width 20 height 28
click at [336, 280] on th "«" at bounding box center [341, 279] width 20 height 28
click at [355, 421] on td "22" at bounding box center [363, 416] width 23 height 28
type input "**********"
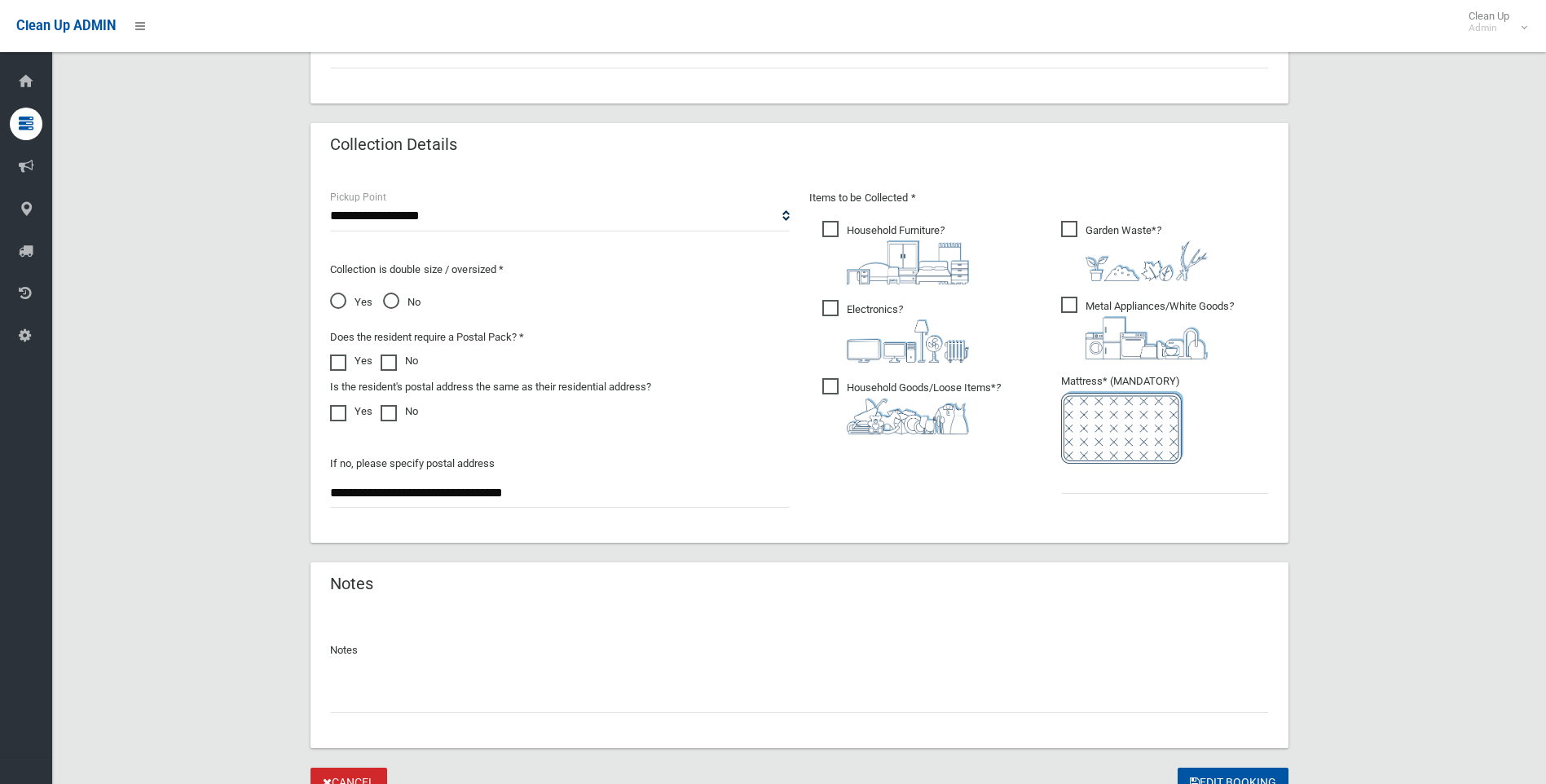
scroll to position [763, 0]
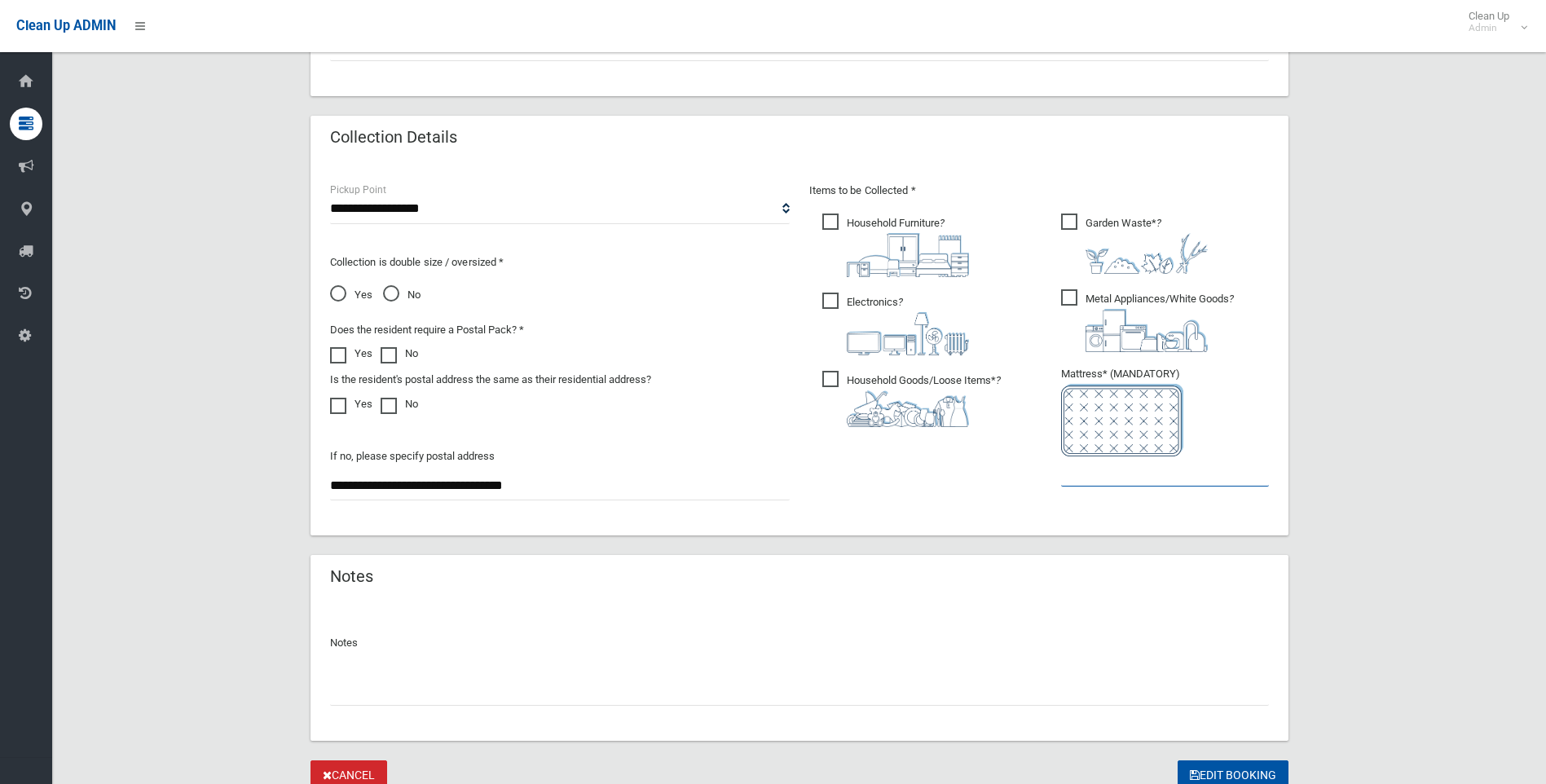
click at [1186, 473] on input "text" at bounding box center [1165, 471] width 208 height 30
type input "*"
click at [1240, 763] on button "Edit Booking" at bounding box center [1234, 774] width 111 height 30
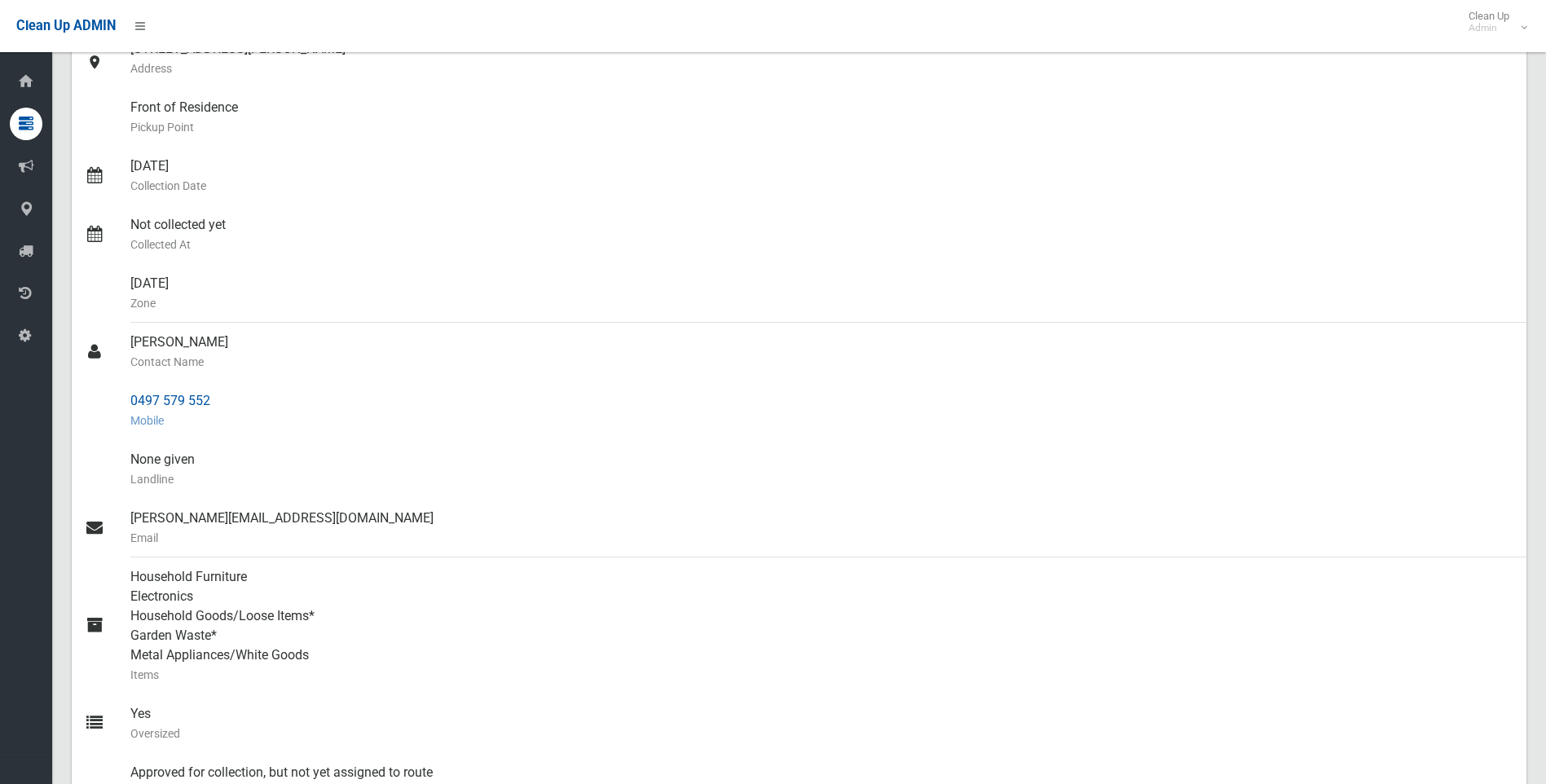
scroll to position [408, 0]
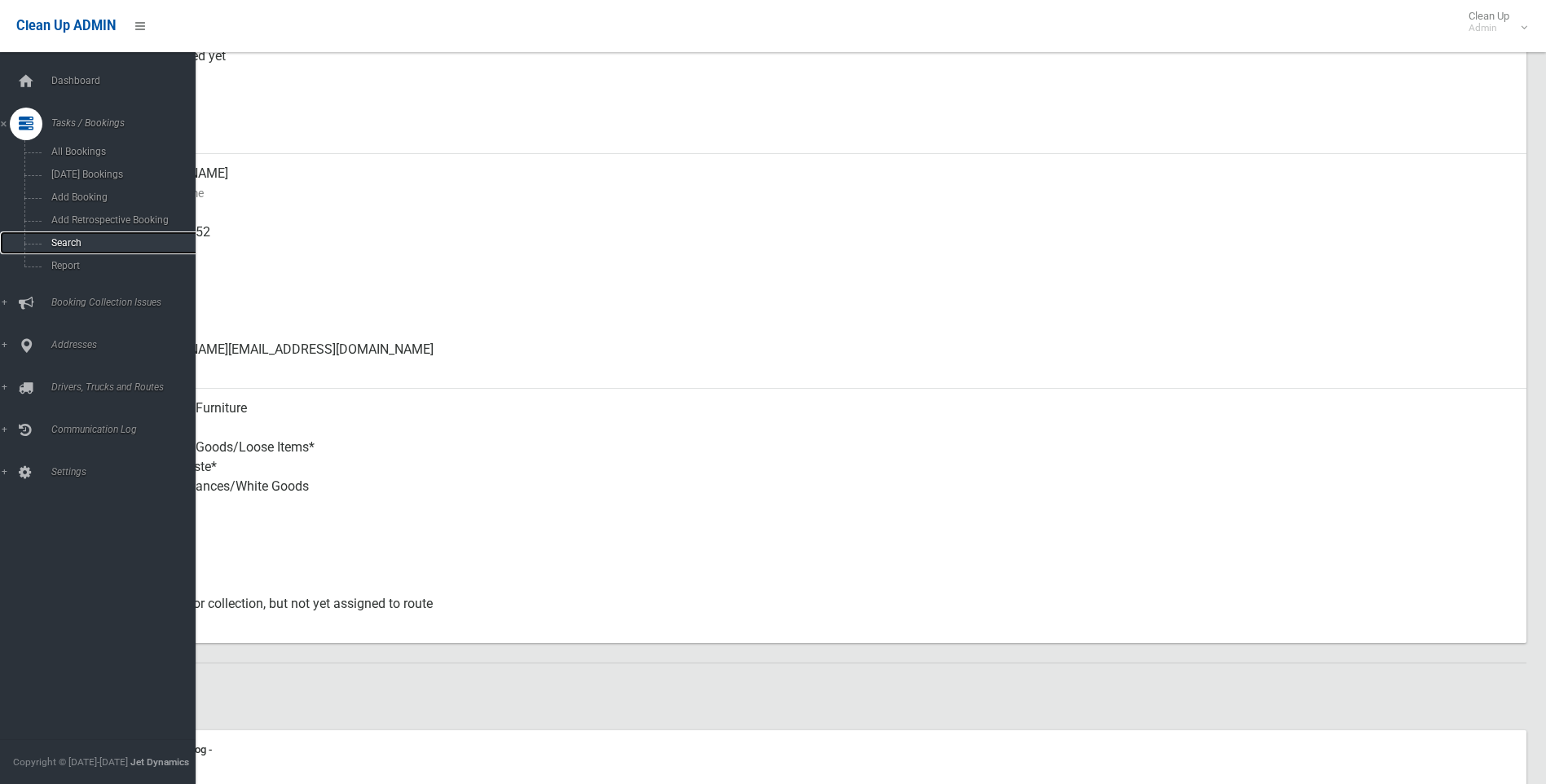
click at [81, 238] on span "Search" at bounding box center [121, 243] width 148 height 11
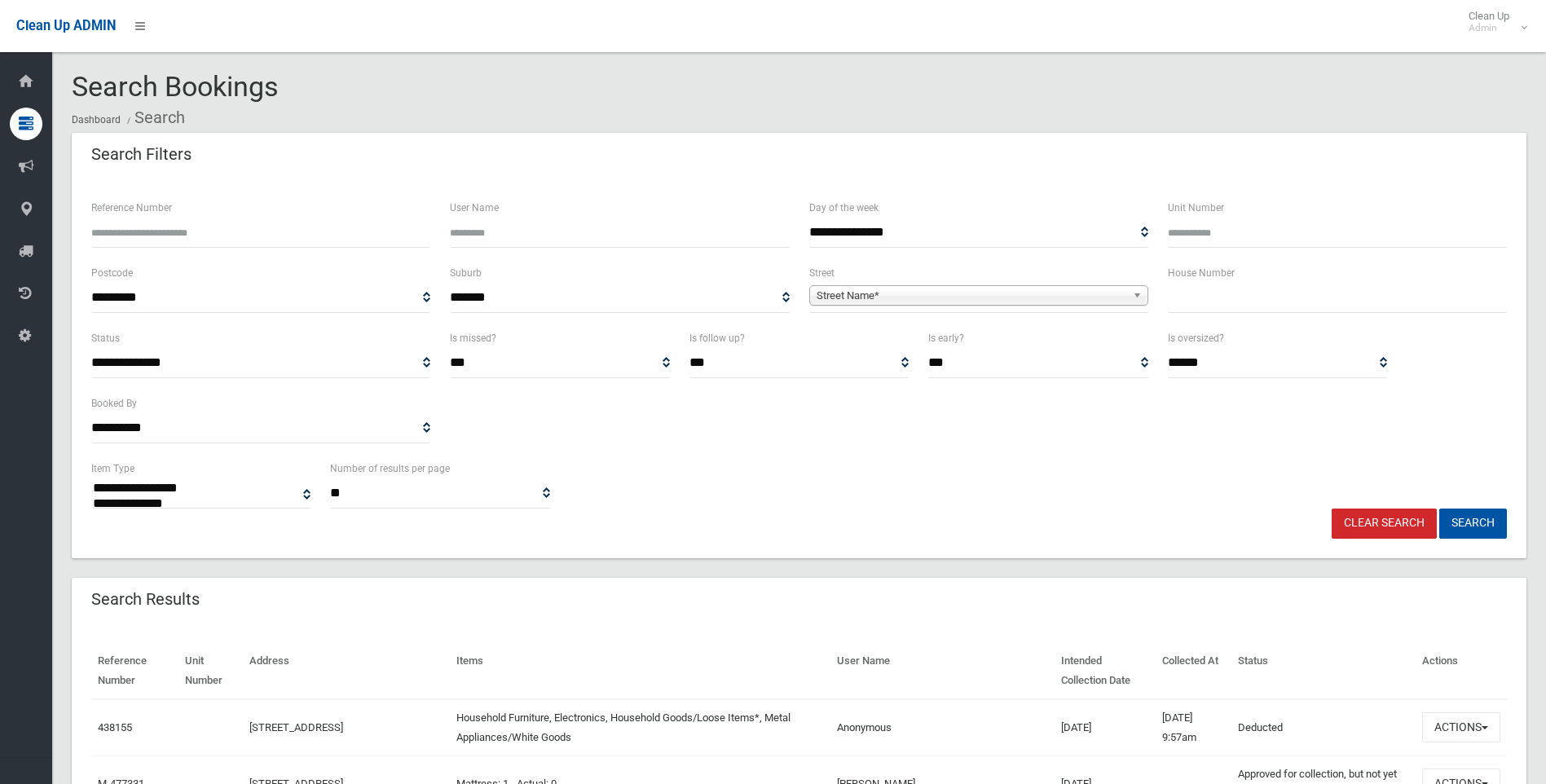
select select
click at [1205, 291] on input "text" at bounding box center [1338, 297] width 339 height 30
type input "*"
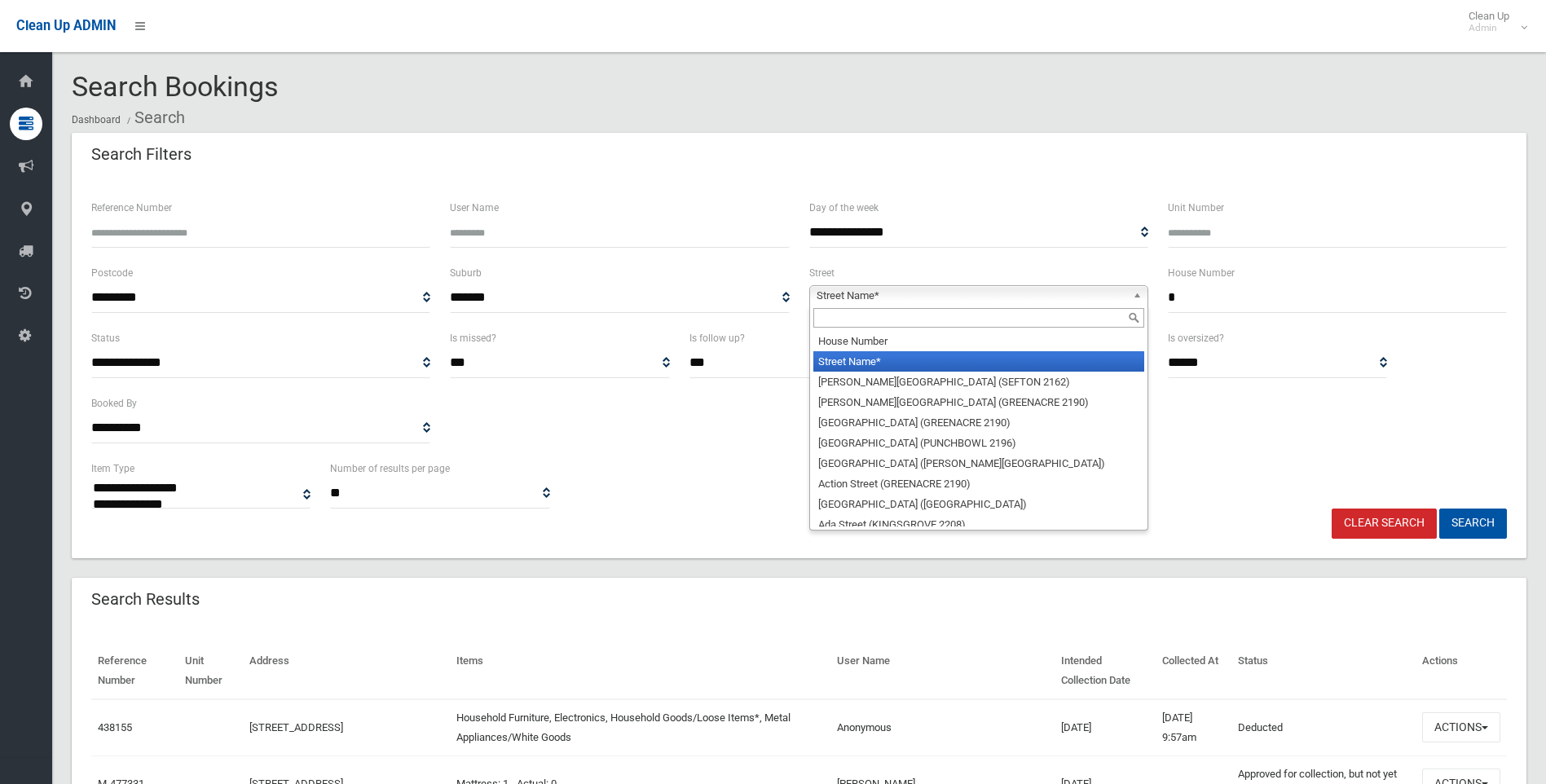
click at [989, 296] on span "Street Name*" at bounding box center [971, 296] width 309 height 19
click at [930, 308] on input "text" at bounding box center [979, 318] width 331 height 19
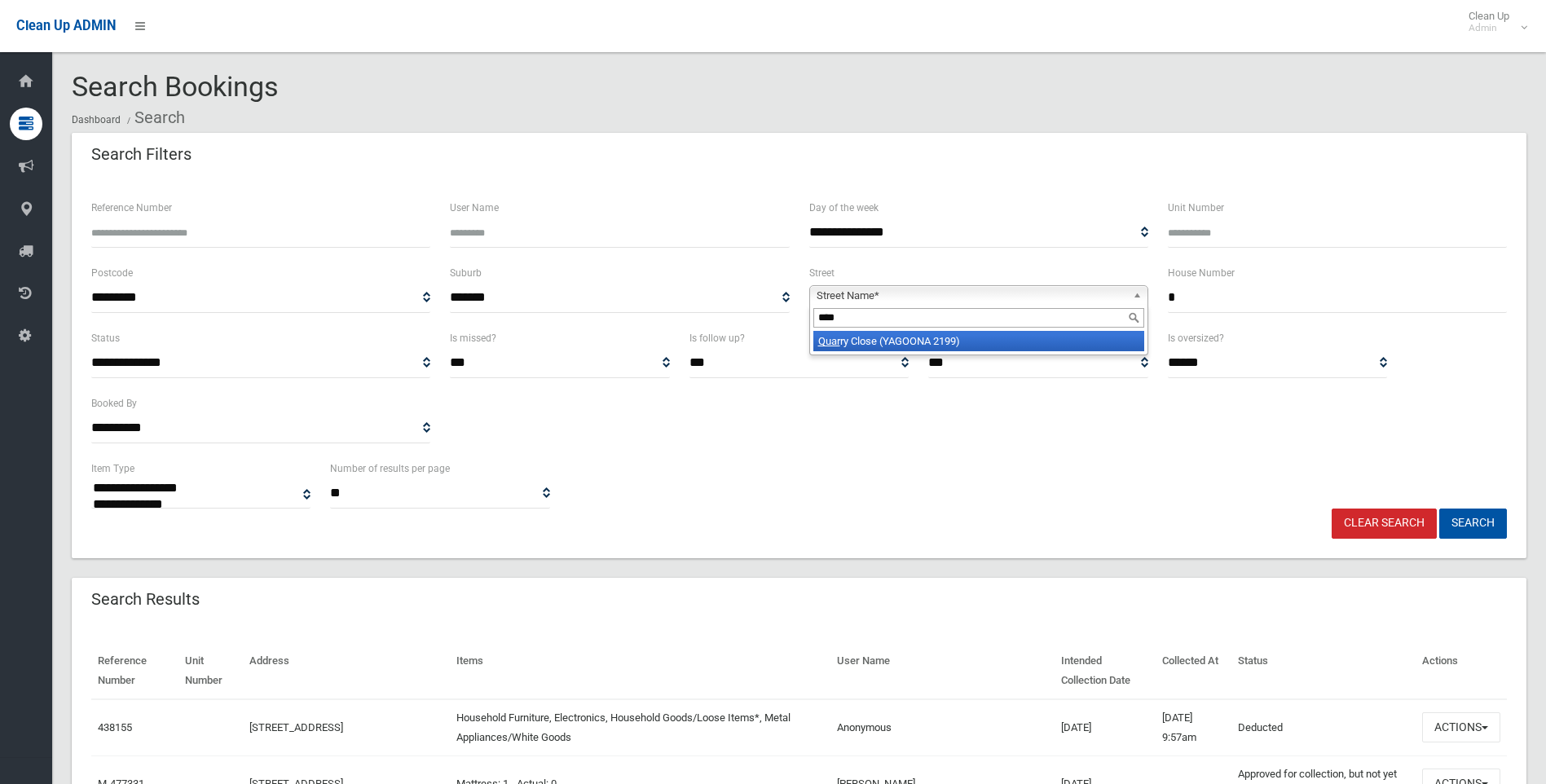
type input "****"
click at [950, 338] on li "Quar ry Close (YAGOONA 2199)" at bounding box center [979, 341] width 331 height 20
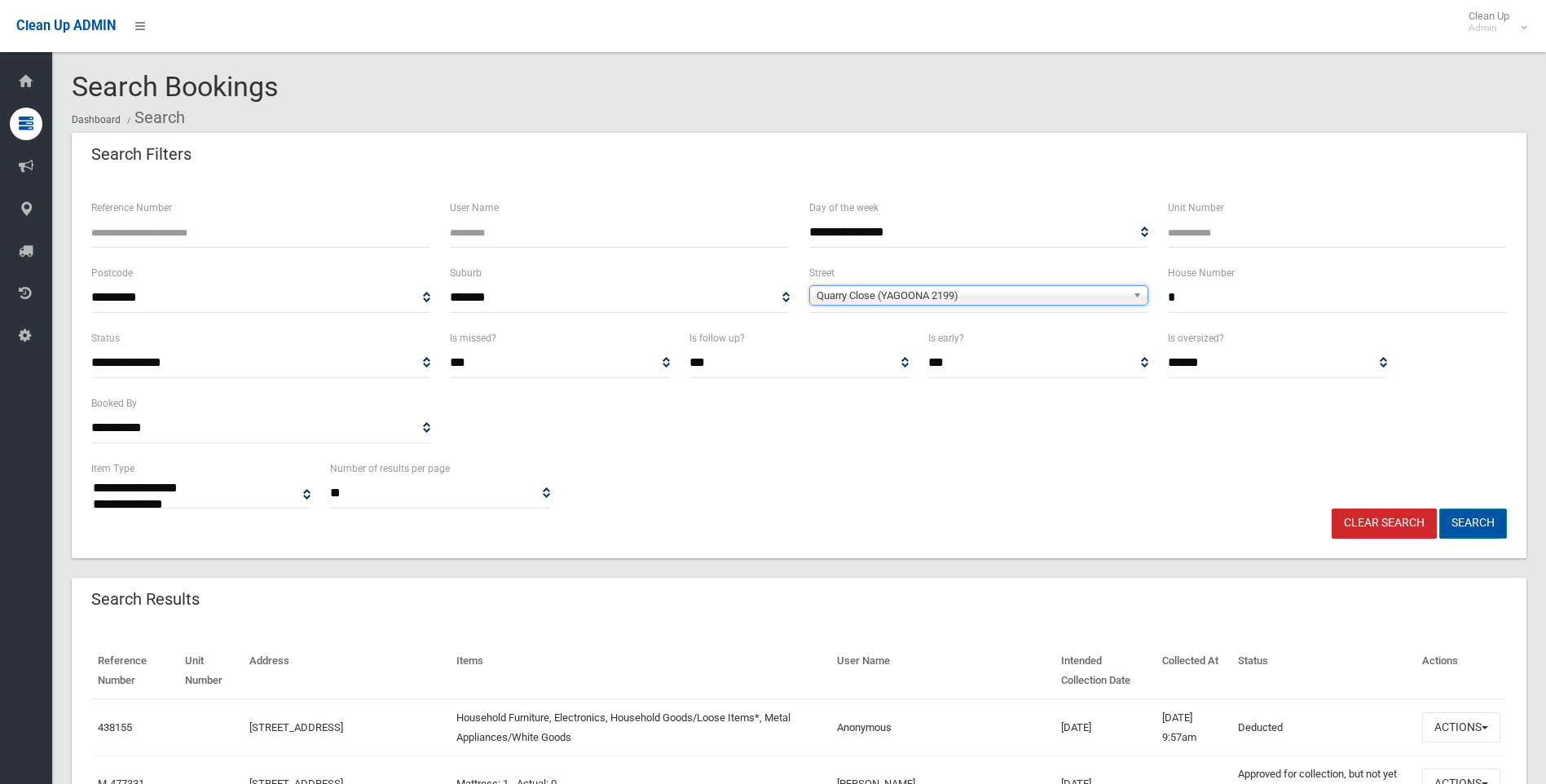
click at [1454, 520] on button "Search" at bounding box center [1473, 523] width 68 height 30
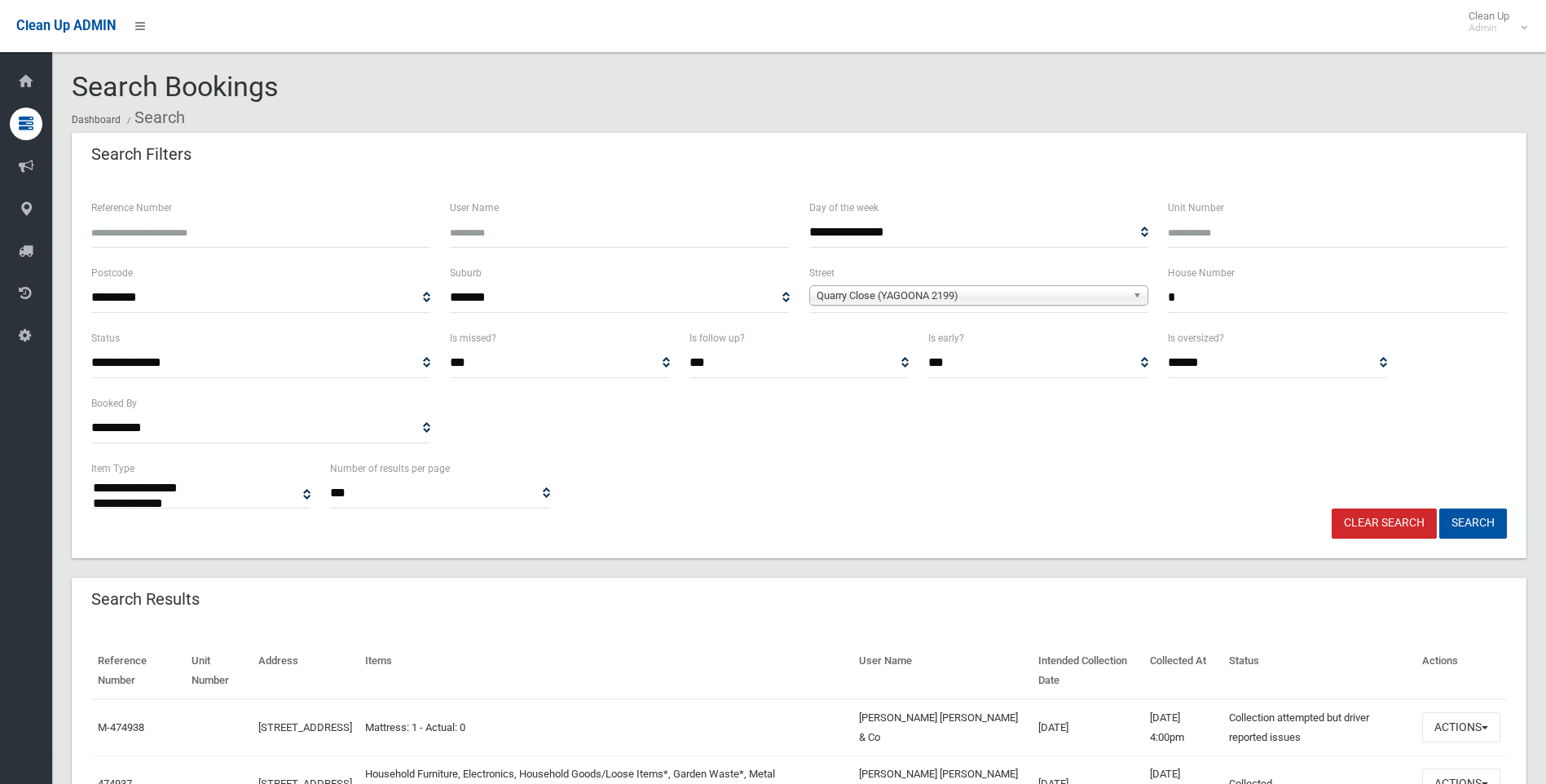
select select
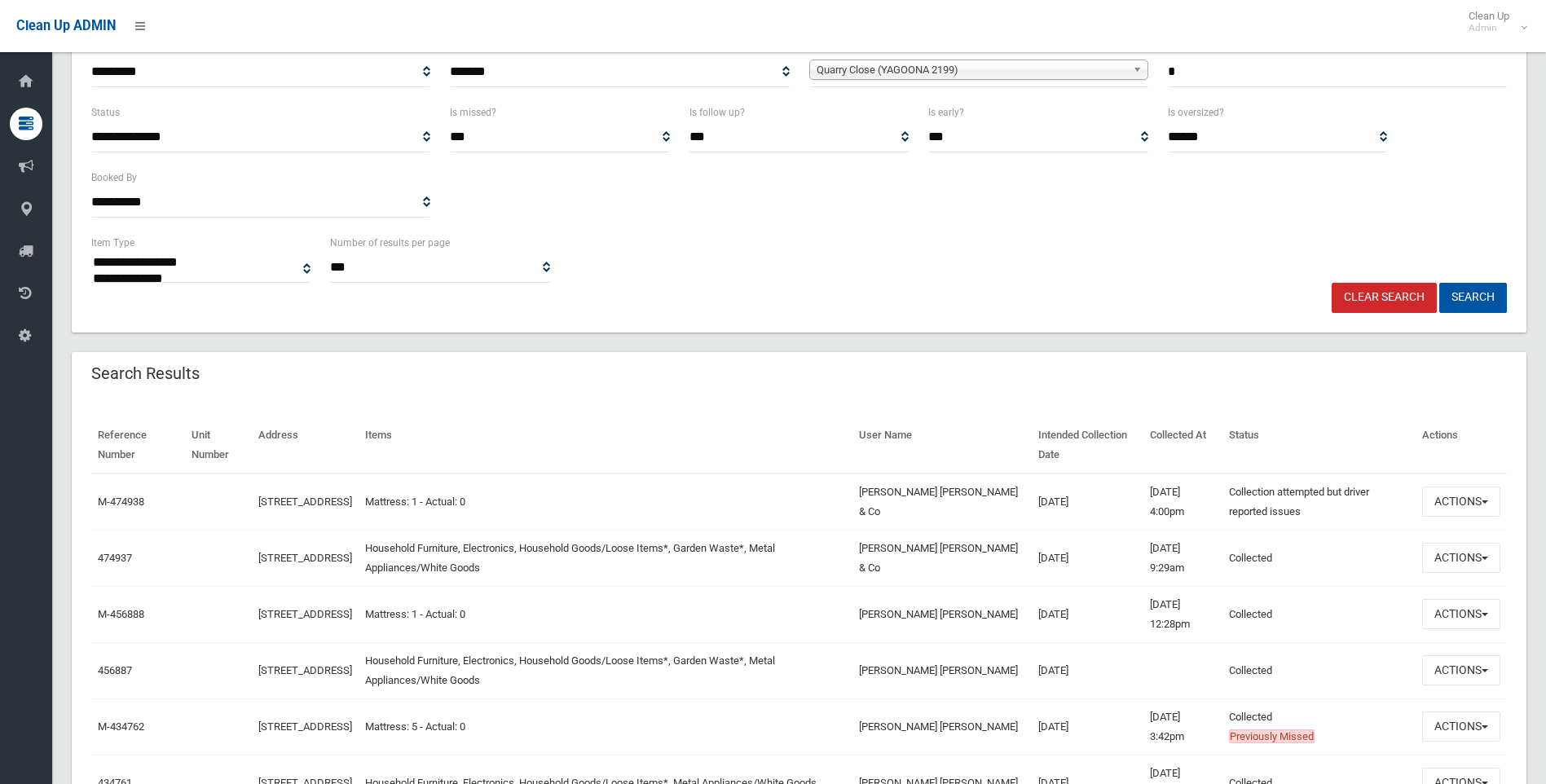
scroll to position [408, 0]
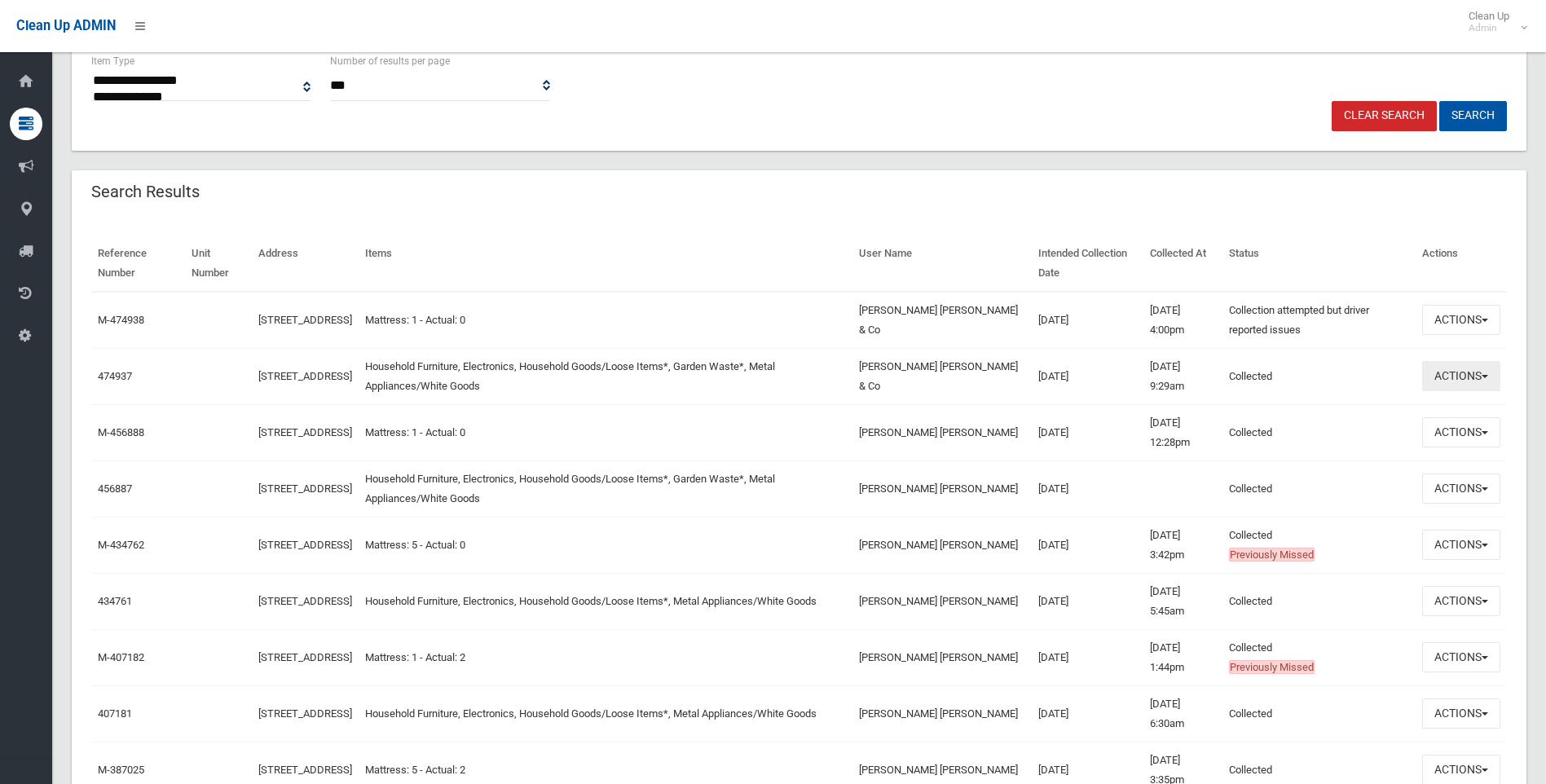
click at [1464, 382] on button "Actions" at bounding box center [1462, 375] width 79 height 30
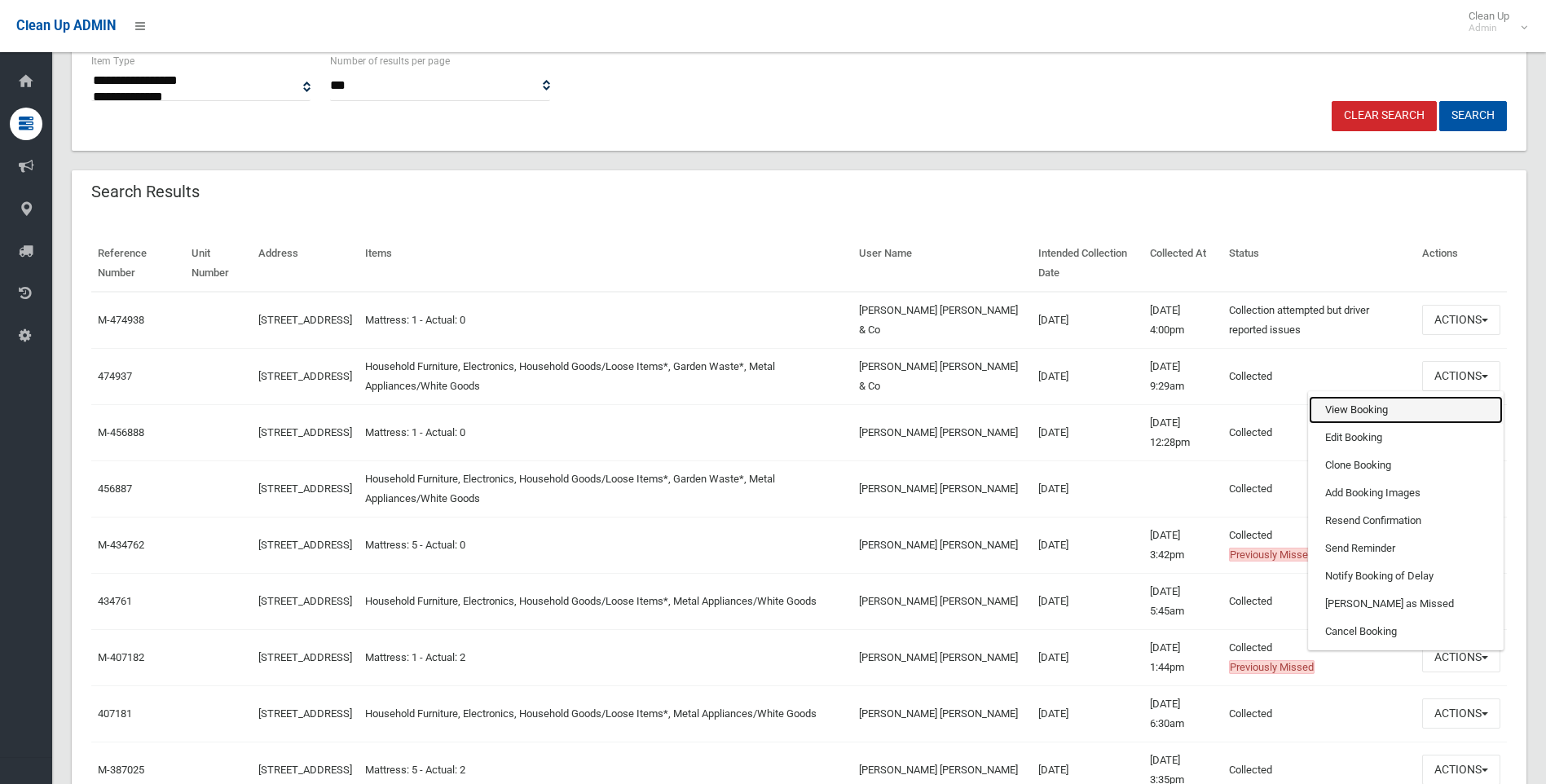
click at [1346, 410] on link "View Booking" at bounding box center [1406, 410] width 194 height 28
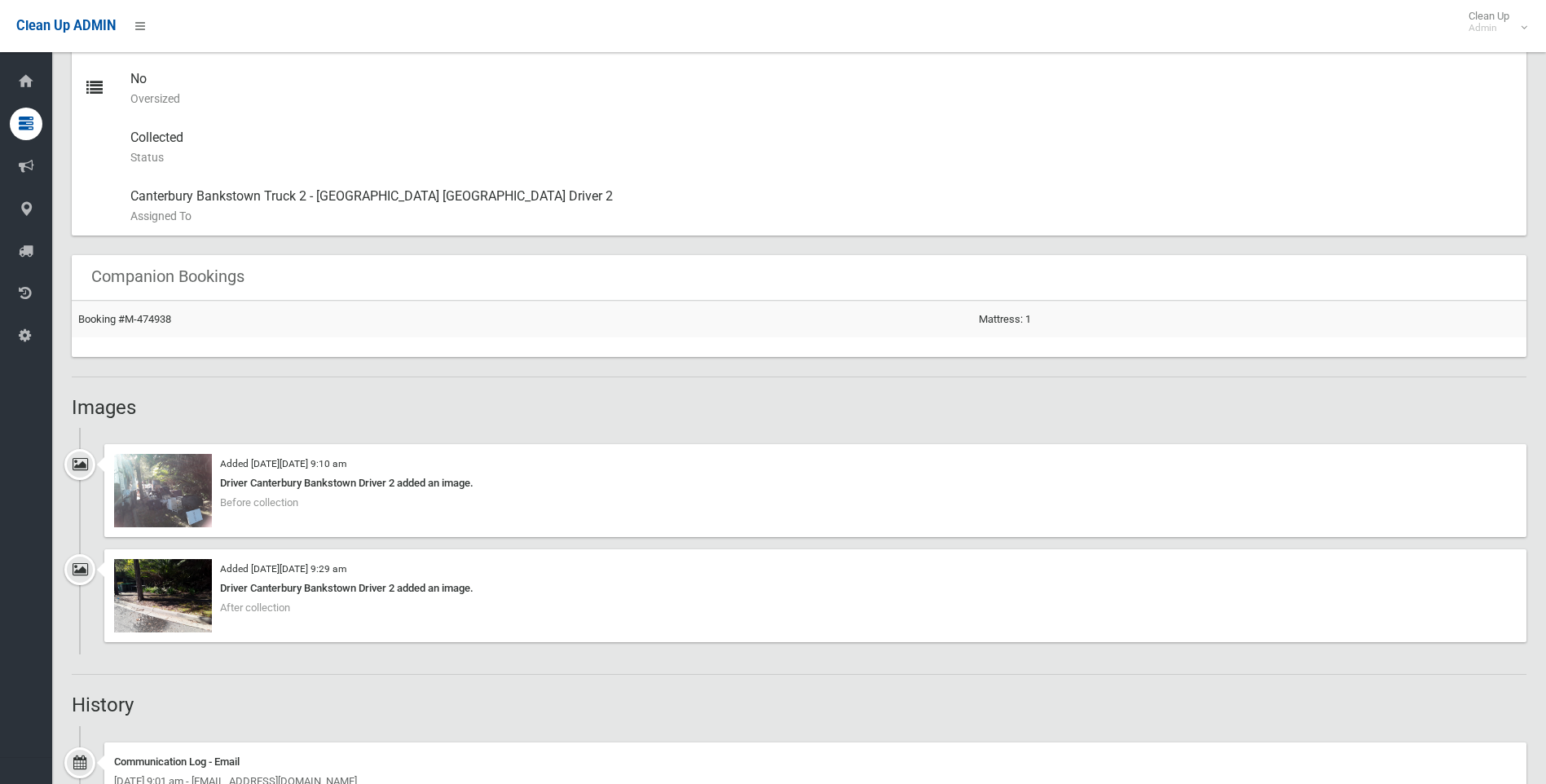
scroll to position [1059, 0]
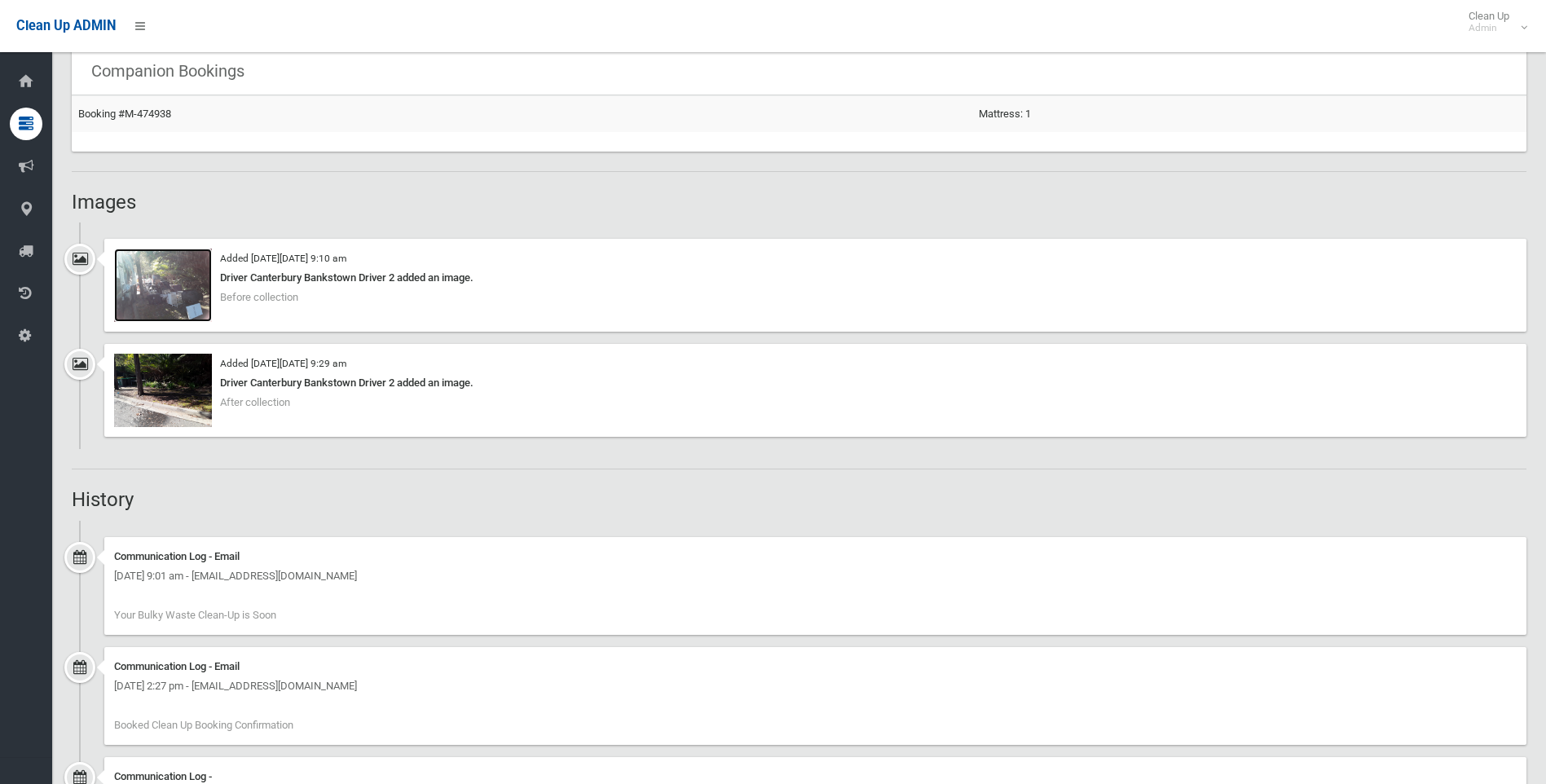
click at [161, 303] on img at bounding box center [163, 285] width 98 height 74
click at [176, 406] on img at bounding box center [163, 390] width 98 height 74
click at [159, 272] on img at bounding box center [163, 285] width 98 height 74
click at [138, 388] on img at bounding box center [163, 390] width 98 height 74
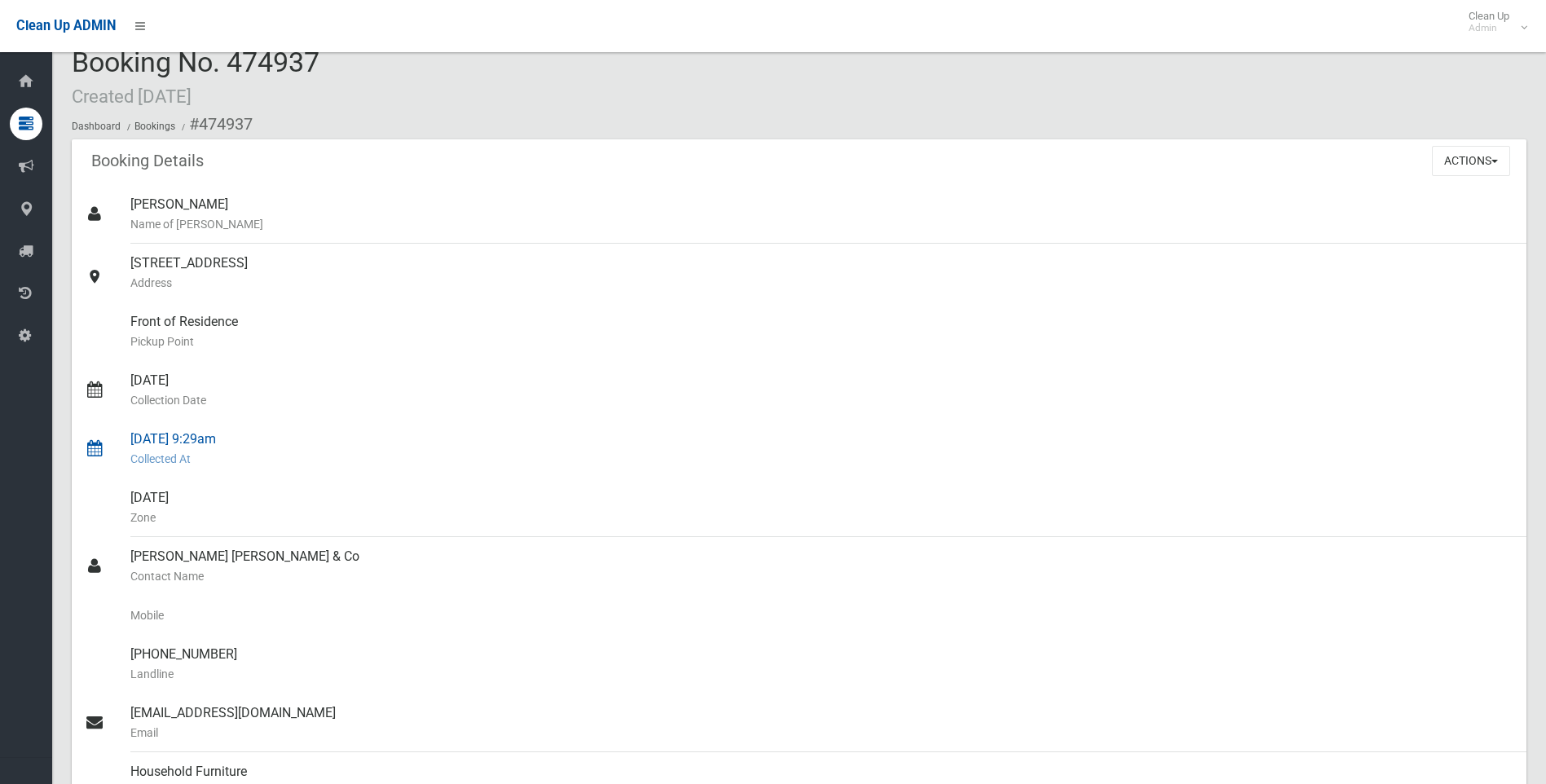
scroll to position [0, 0]
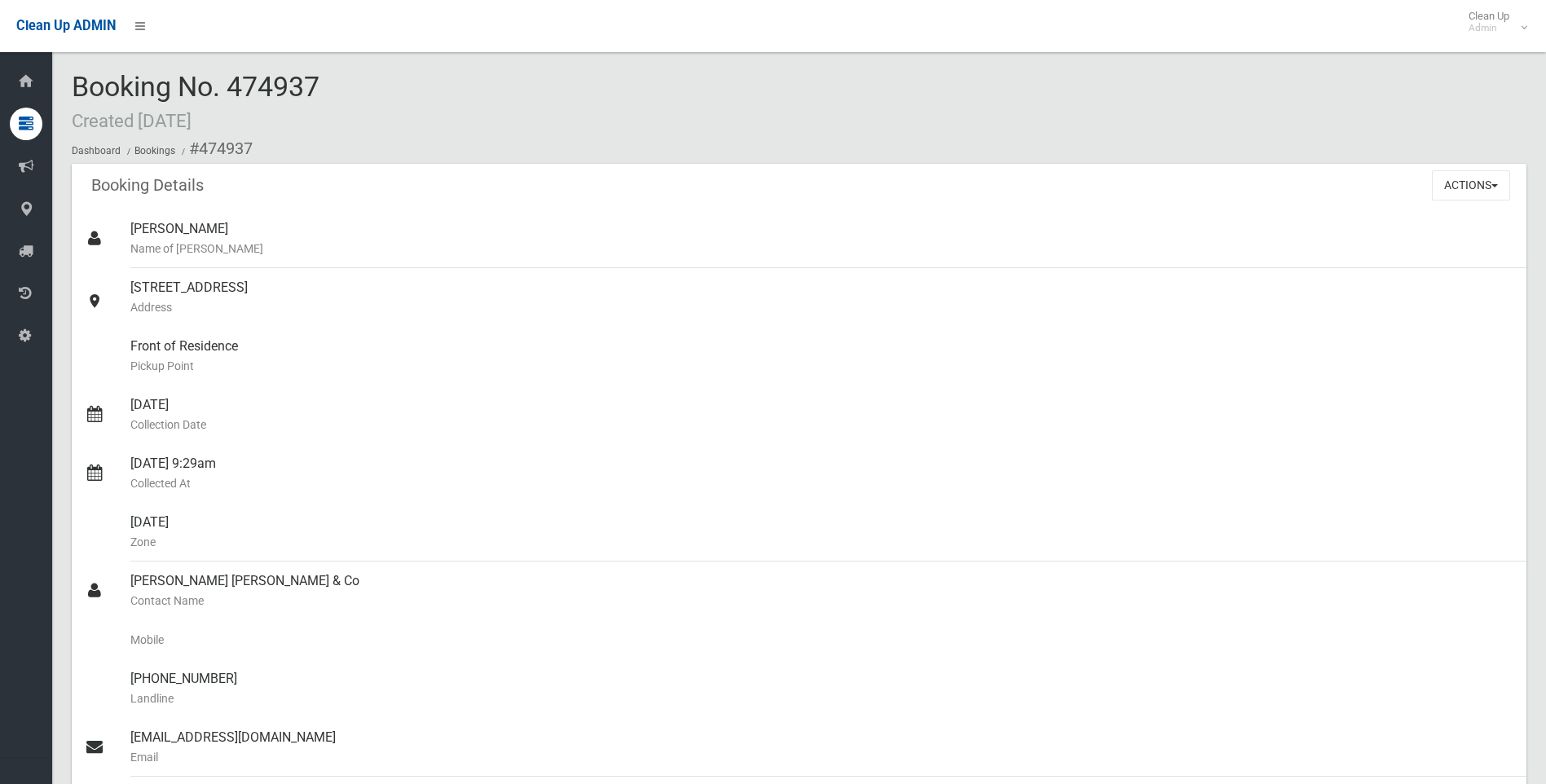
drag, startPoint x: 357, startPoint y: 96, endPoint x: 93, endPoint y: 83, distance: 264.3
click at [93, 83] on div "Booking No. 474937 Created 21/07/2025 Dashboard Bookings #474937" at bounding box center [799, 118] width 1455 height 92
drag, startPoint x: 93, startPoint y: 83, endPoint x: 366, endPoint y: 96, distance: 273.3
click at [366, 96] on div "Booking No. 474937 Created 21/07/2025 Dashboard Bookings #474937" at bounding box center [799, 118] width 1455 height 92
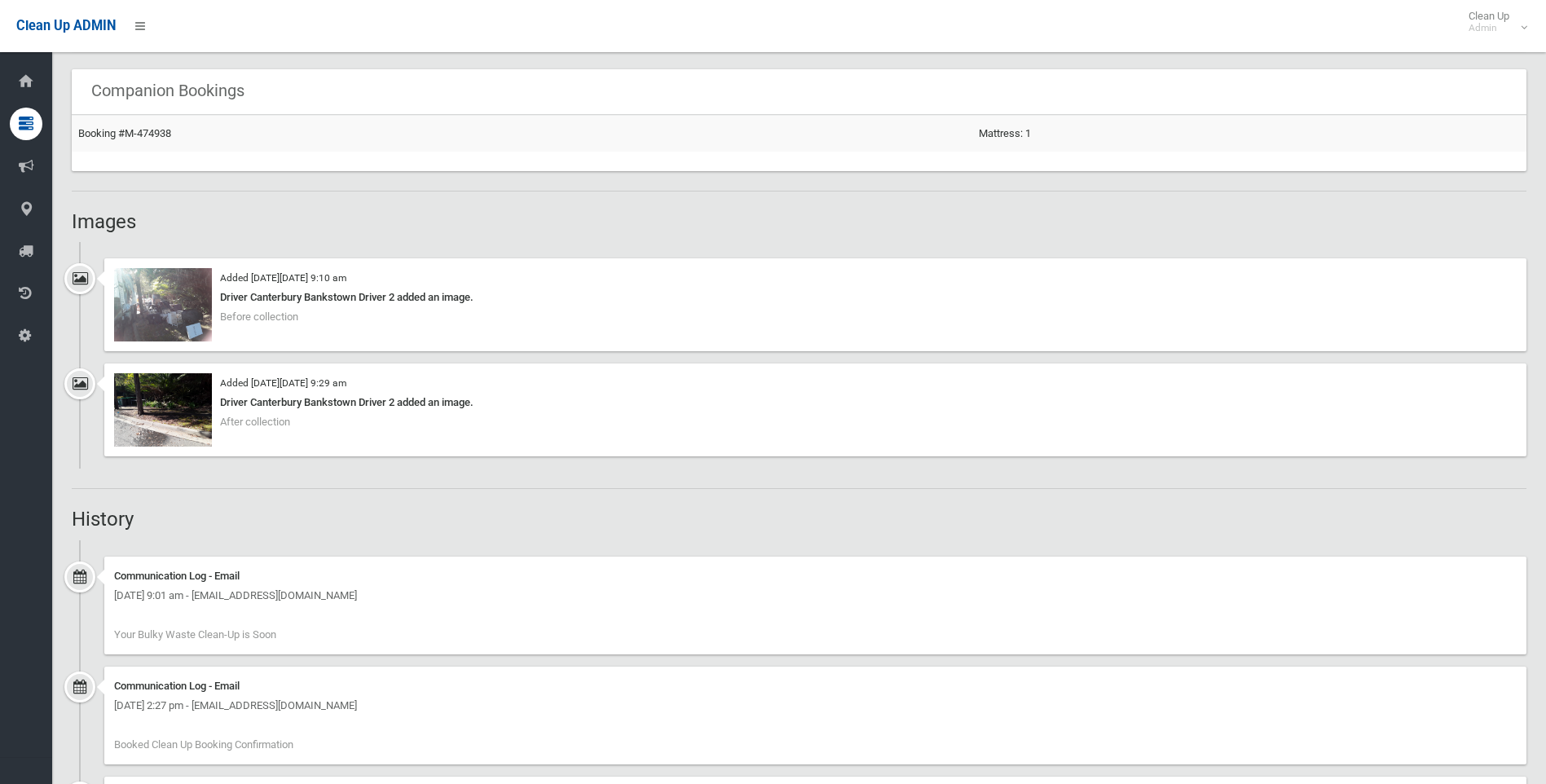
scroll to position [1059, 0]
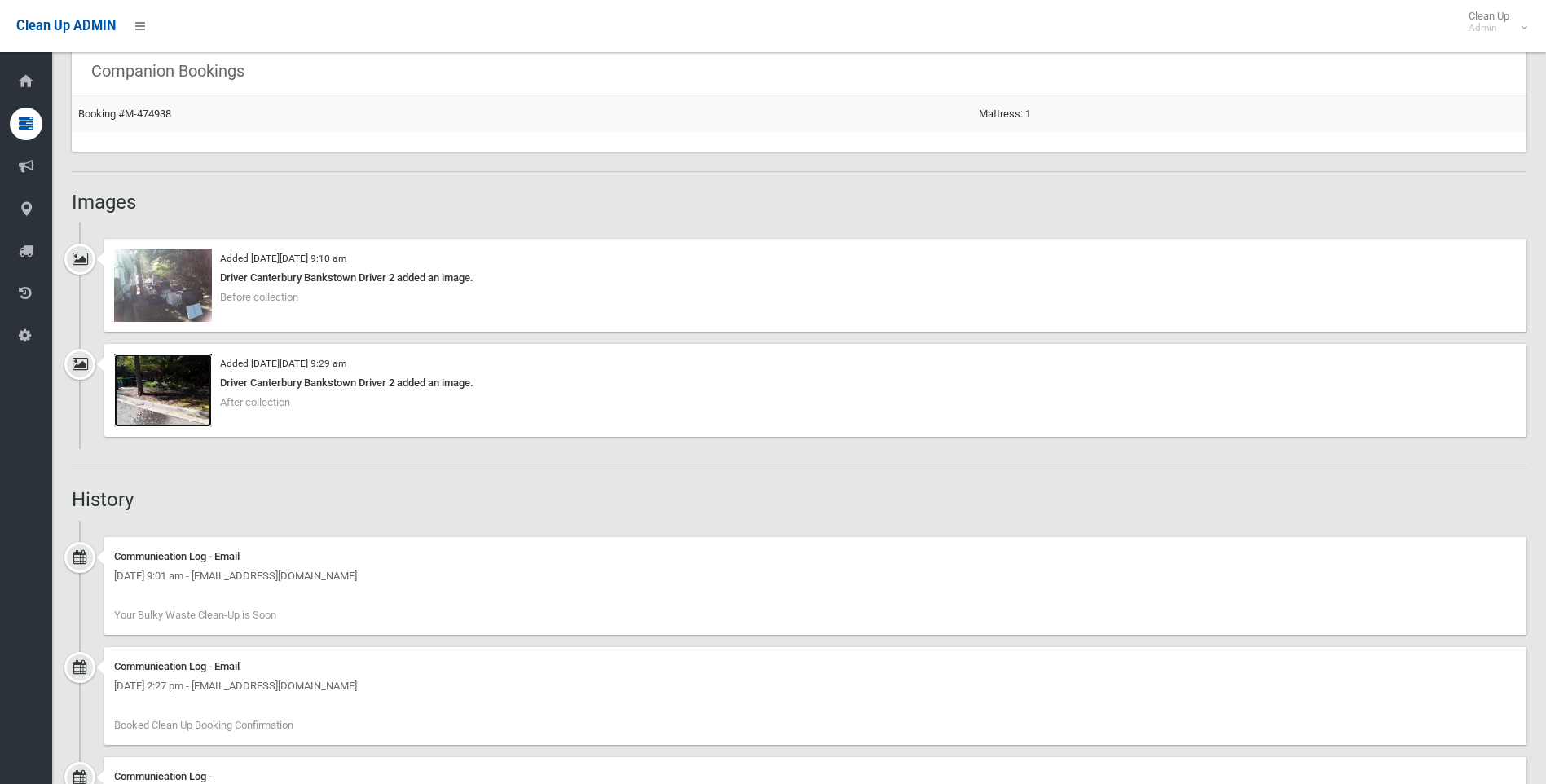
click at [171, 394] on img at bounding box center [163, 390] width 98 height 74
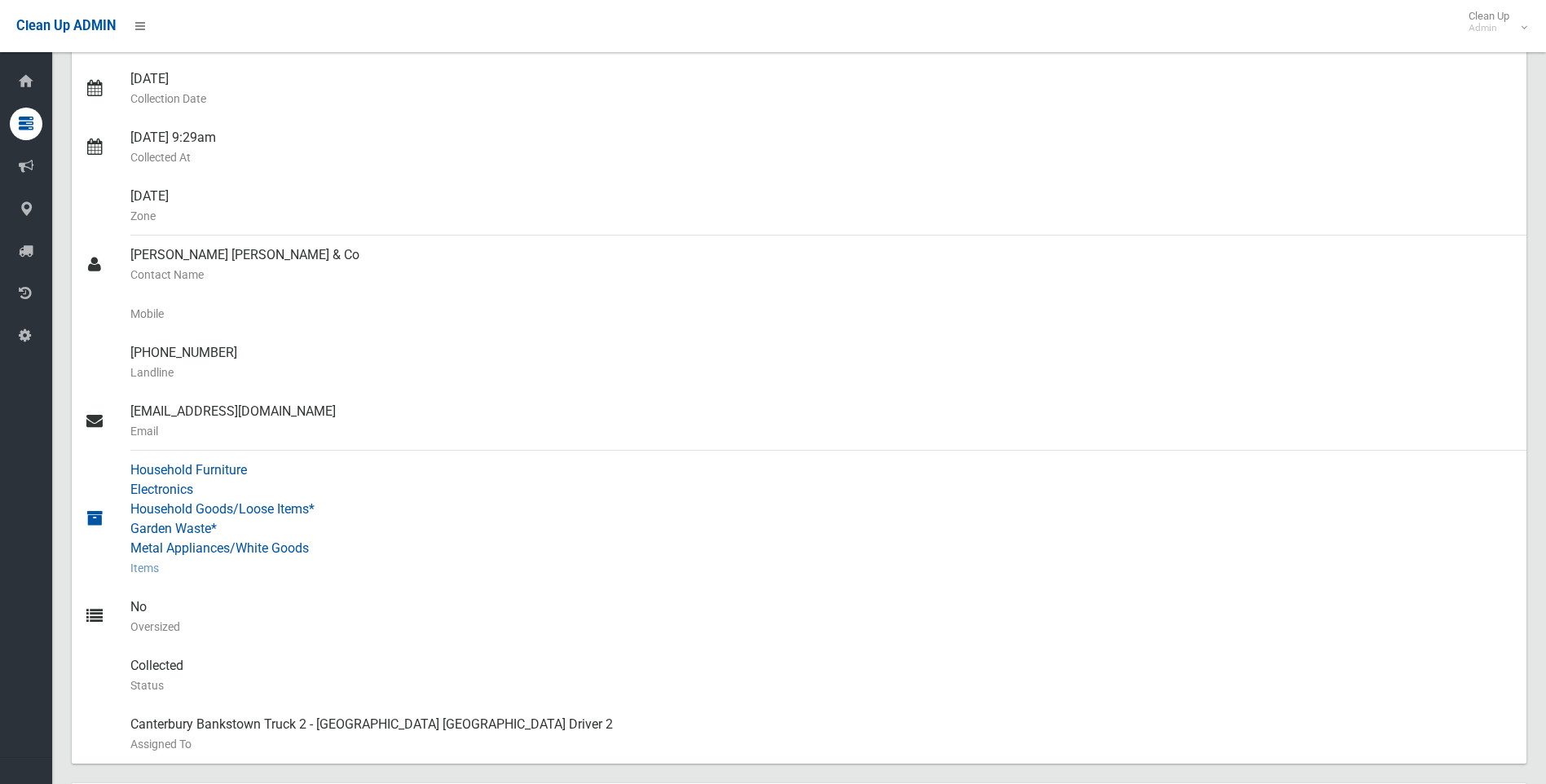
scroll to position [0, 0]
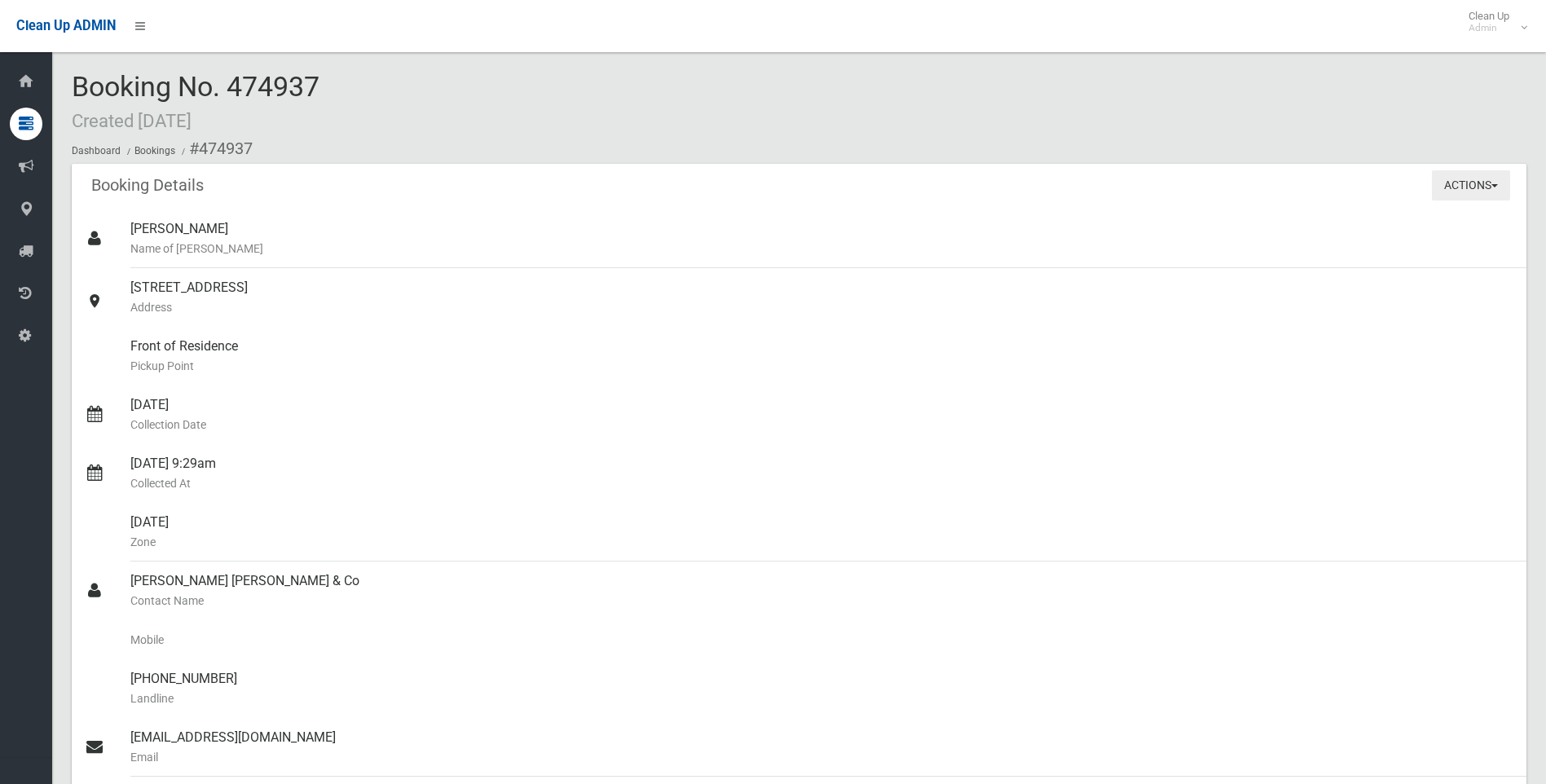
click at [1459, 189] on button "Actions" at bounding box center [1471, 185] width 79 height 30
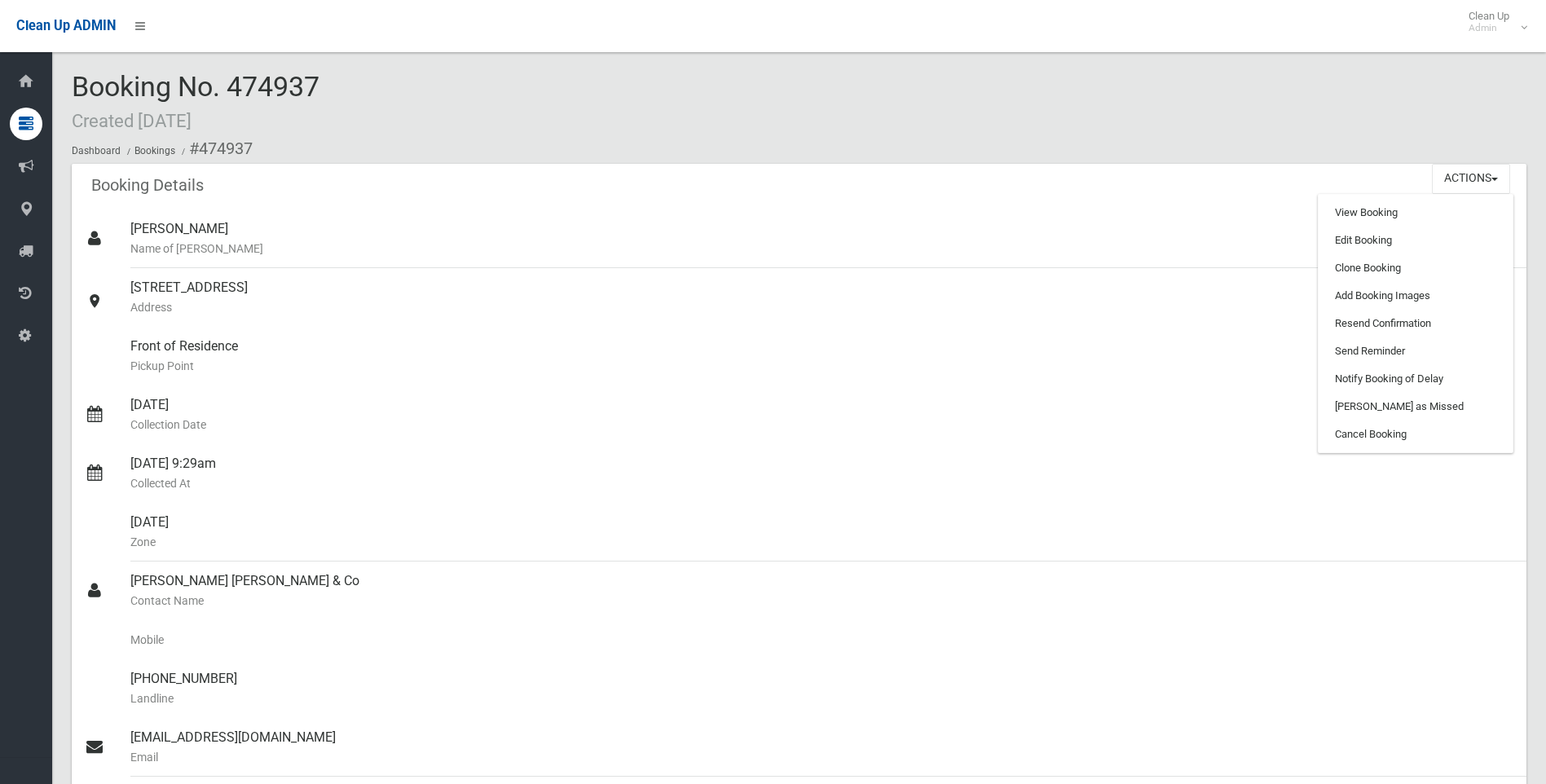
click at [1191, 155] on ol "Dashboard Bookings #474937" at bounding box center [799, 148] width 1455 height 30
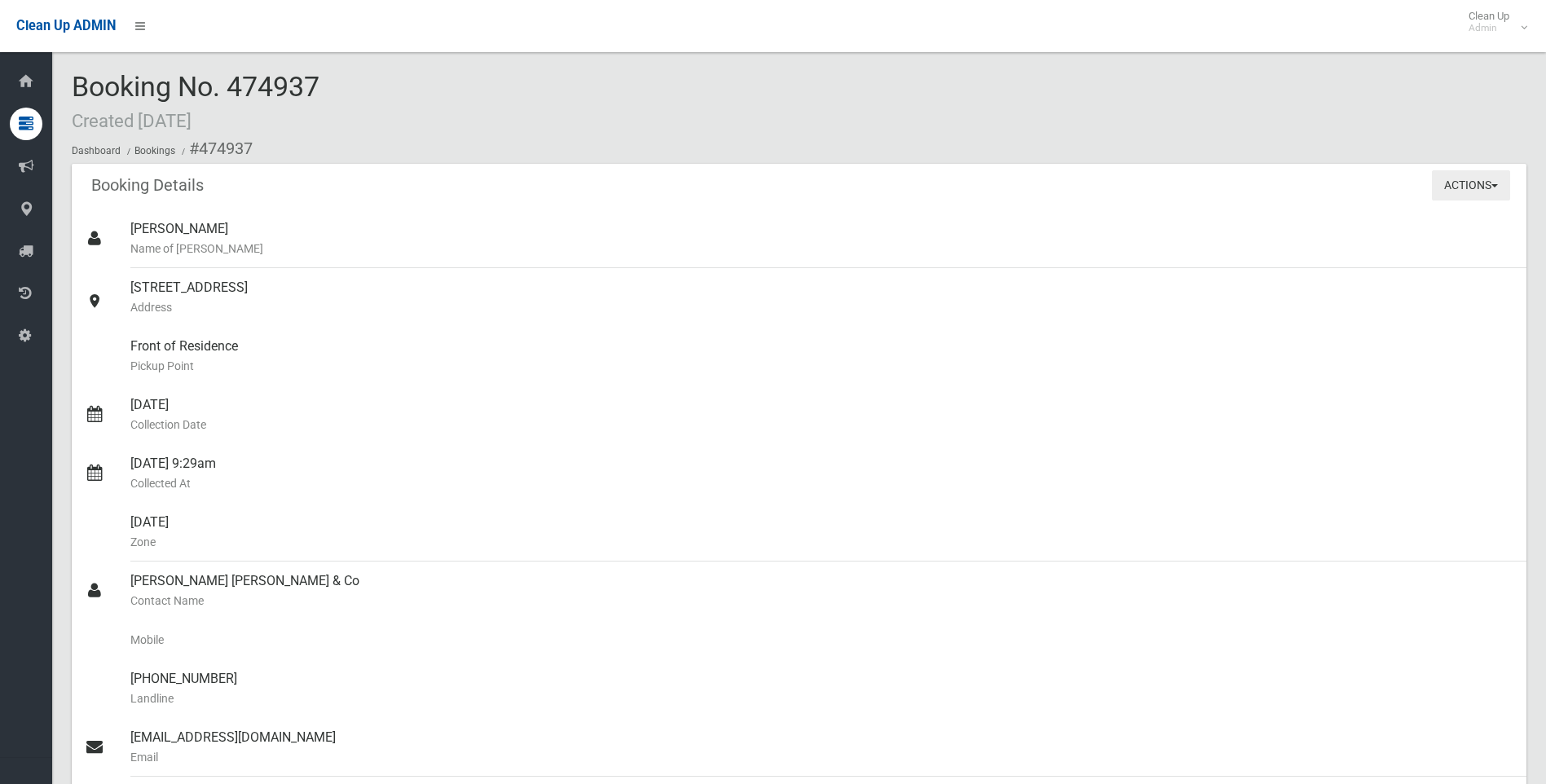
click at [1494, 189] on button "Actions" at bounding box center [1471, 185] width 79 height 30
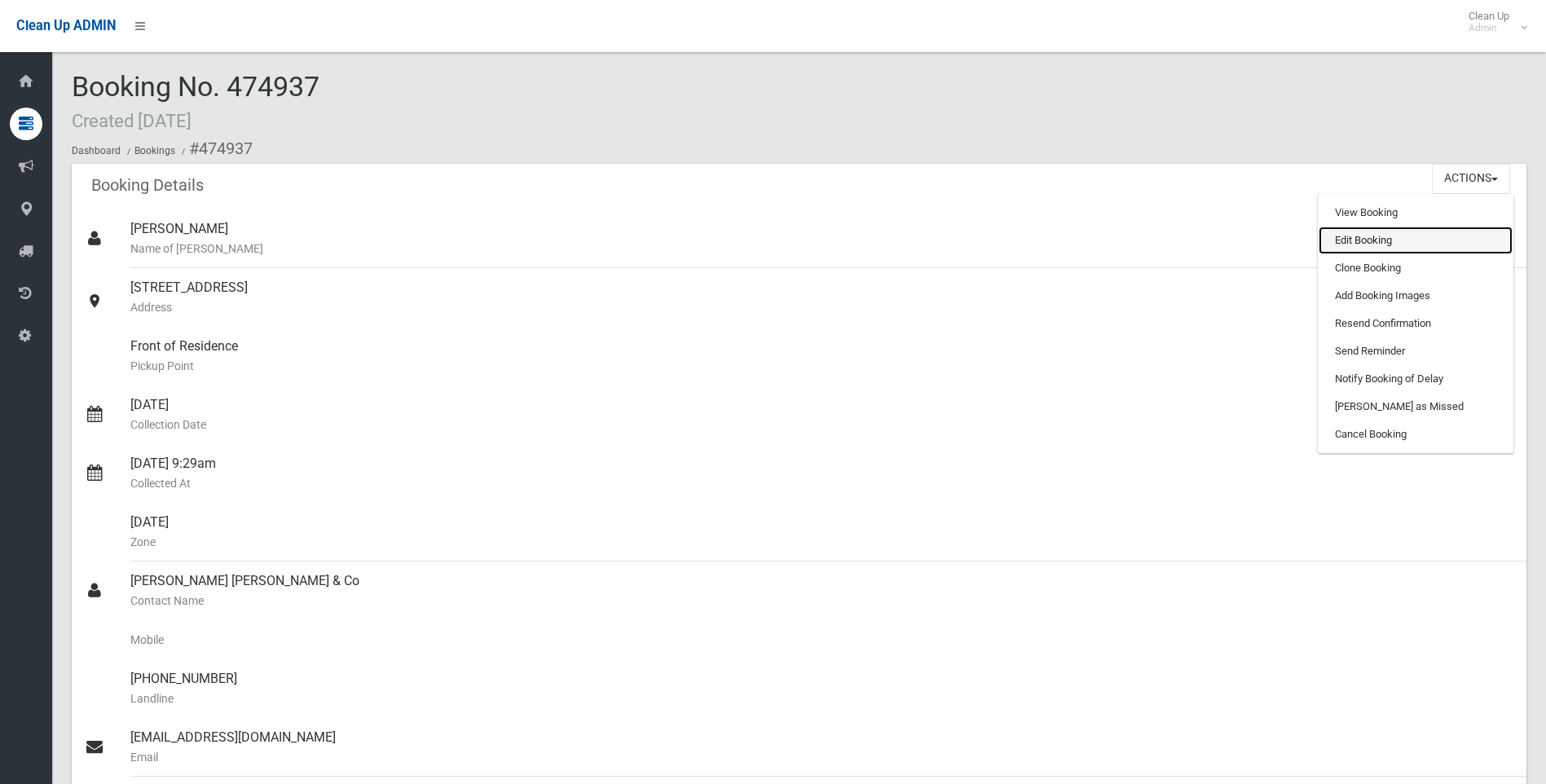
click at [1350, 239] on link "Edit Booking" at bounding box center [1416, 240] width 194 height 28
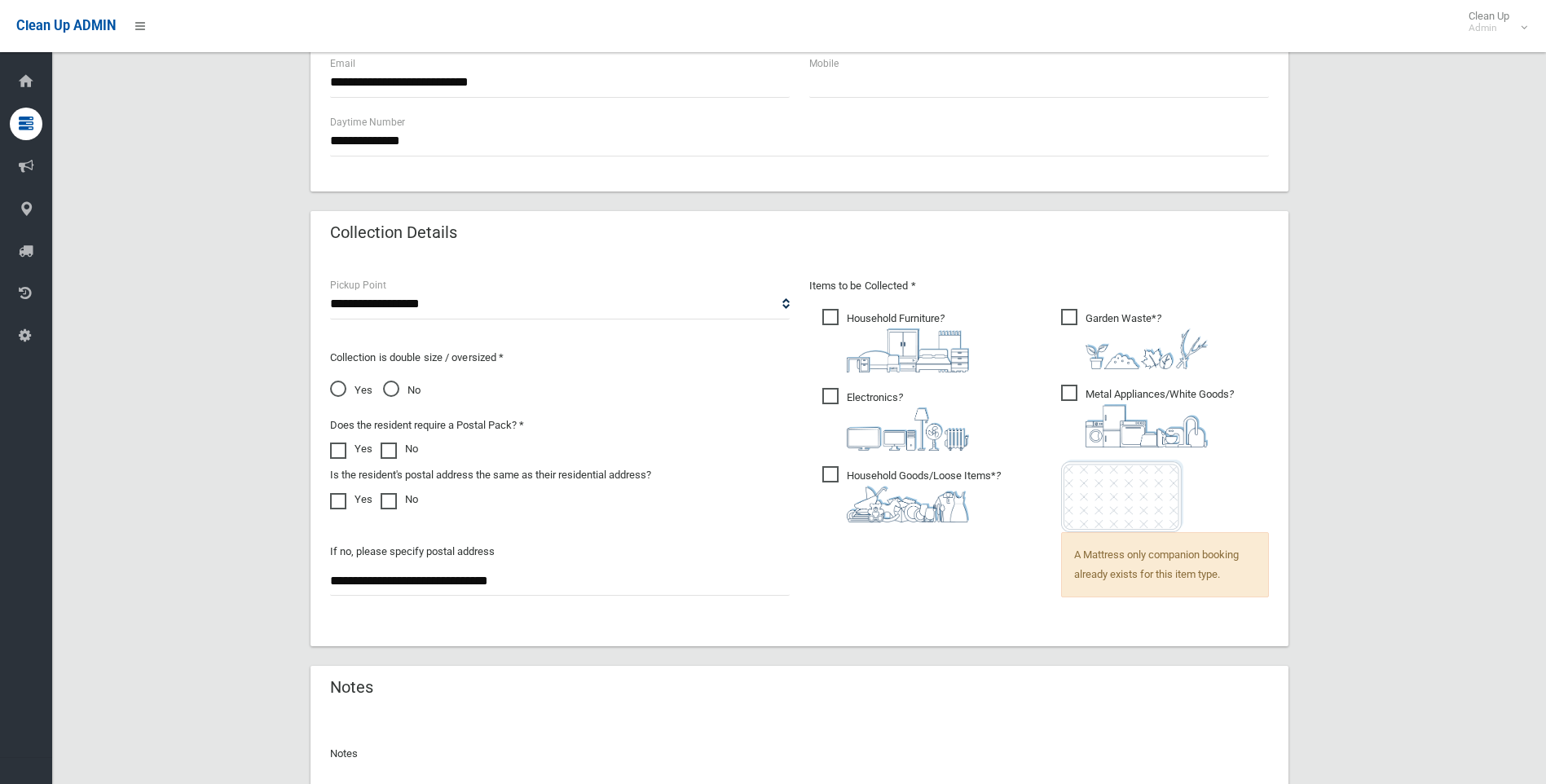
scroll to position [1091, 0]
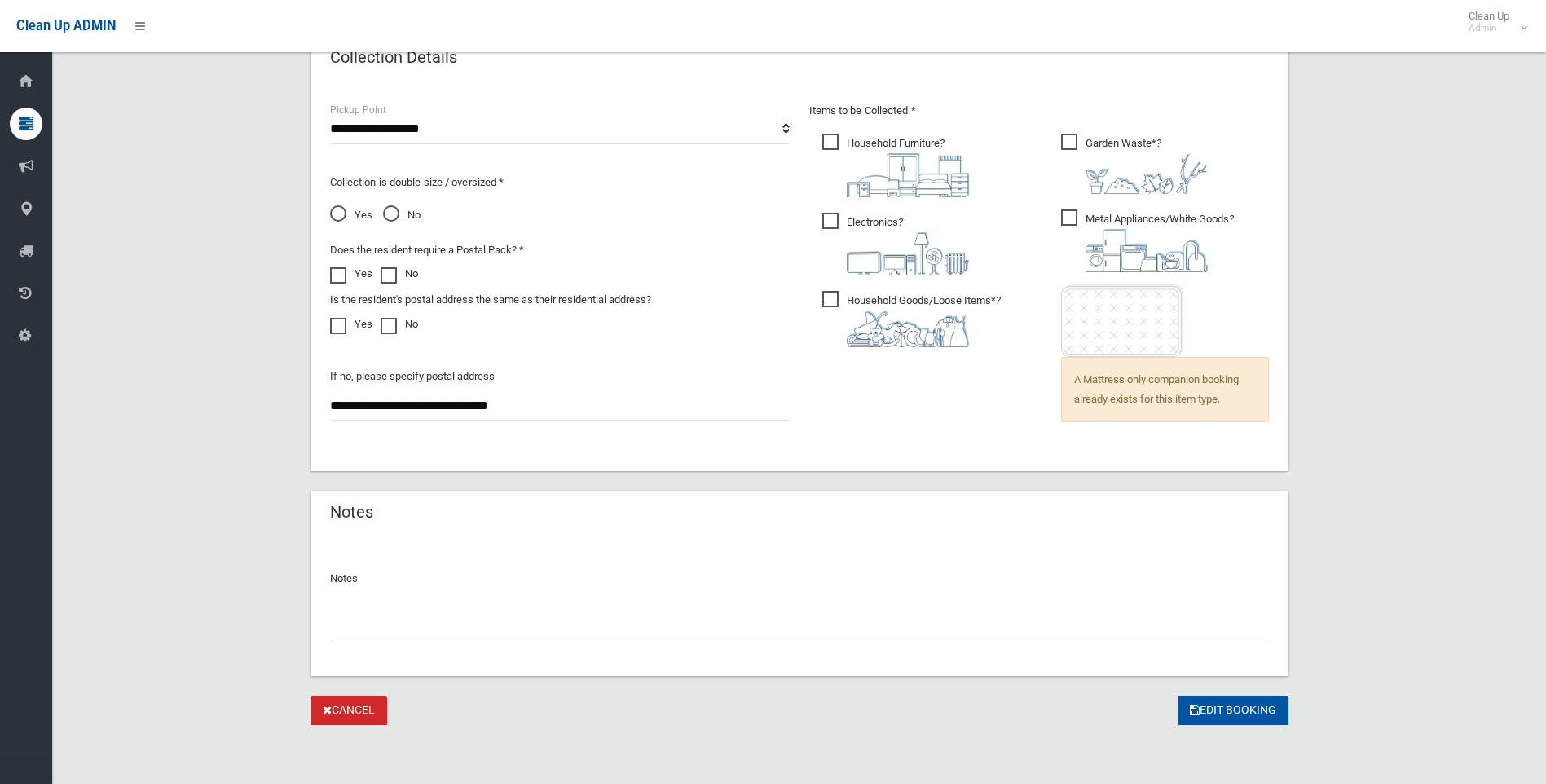
click at [498, 626] on input "text" at bounding box center [800, 625] width 939 height 30
paste input "**********"
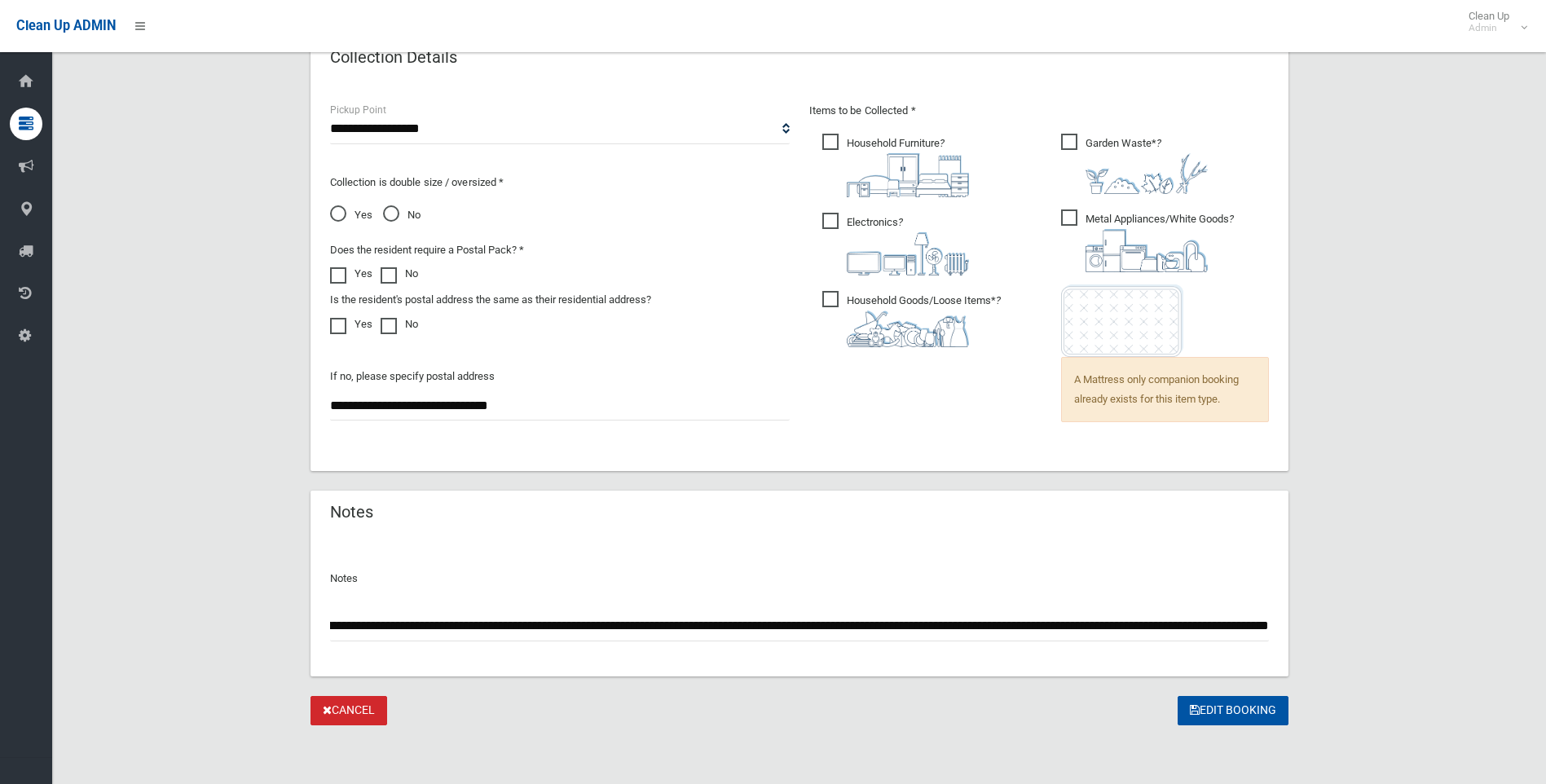
scroll to position [0, 1717]
type input "**********"
click at [1218, 705] on button "Edit Booking" at bounding box center [1234, 710] width 111 height 30
